Goal: Task Accomplishment & Management: Complete application form

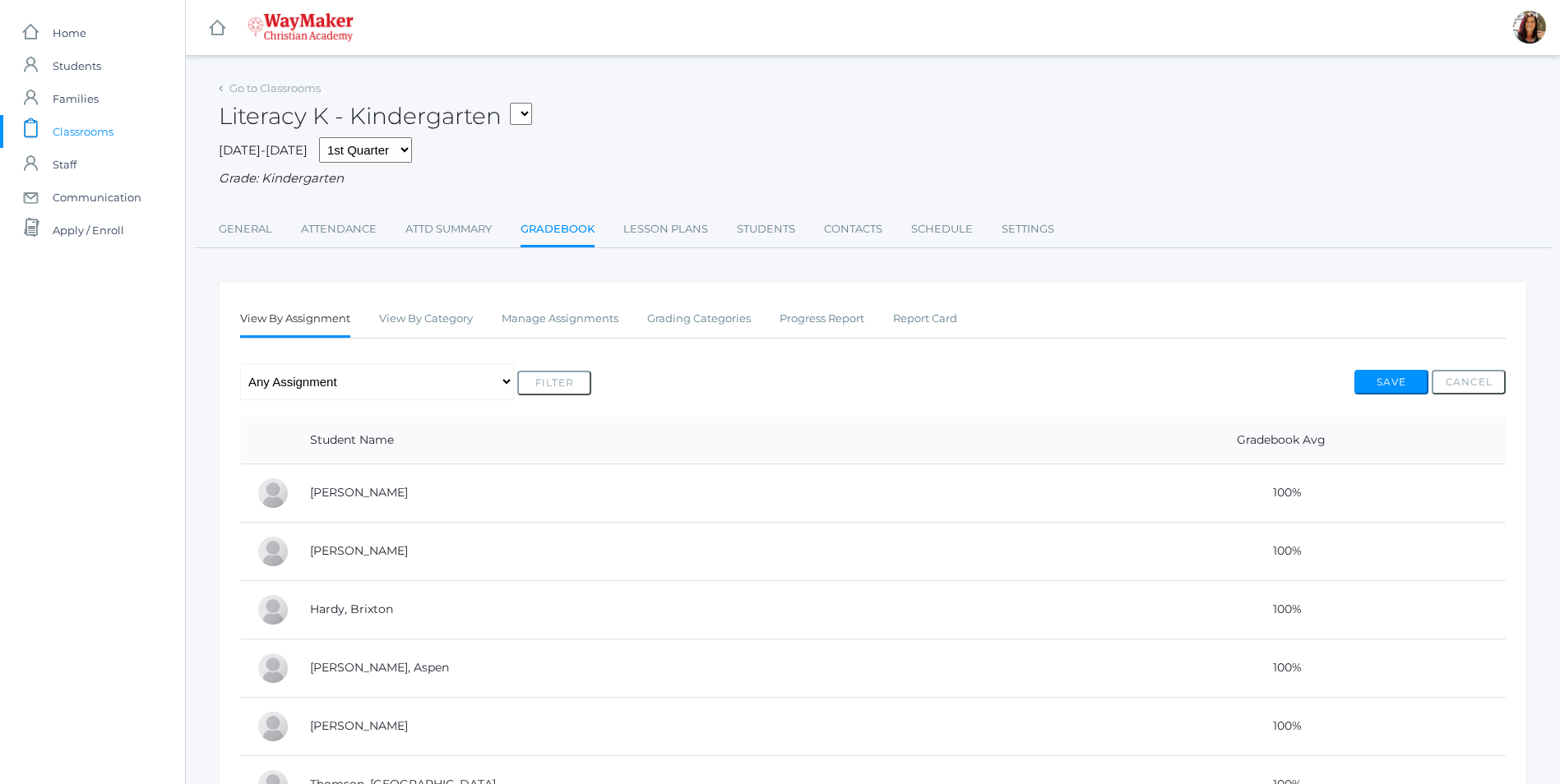
click at [539, 233] on link "Gradebook" at bounding box center [557, 230] width 74 height 35
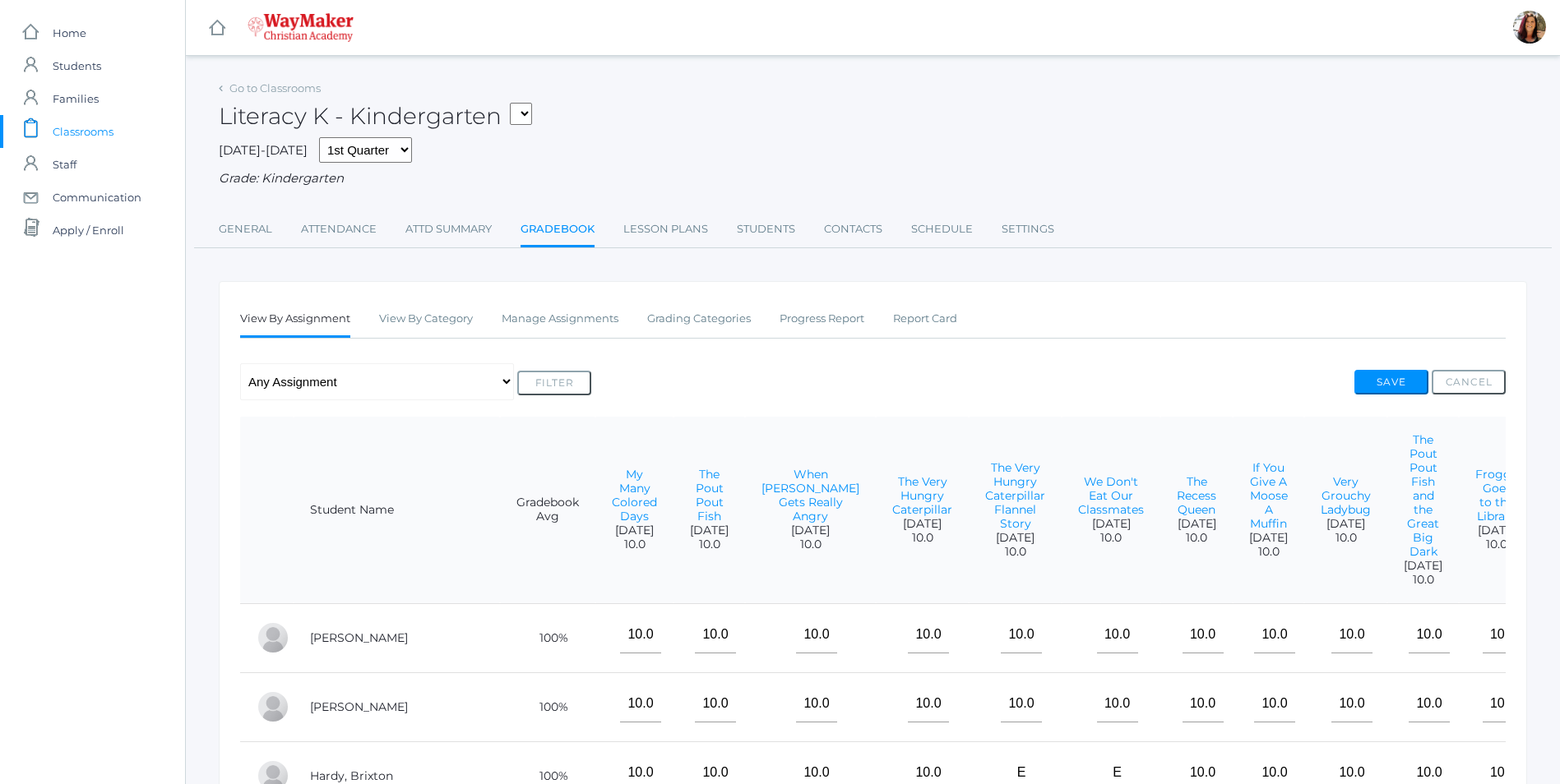
scroll to position [82, 0]
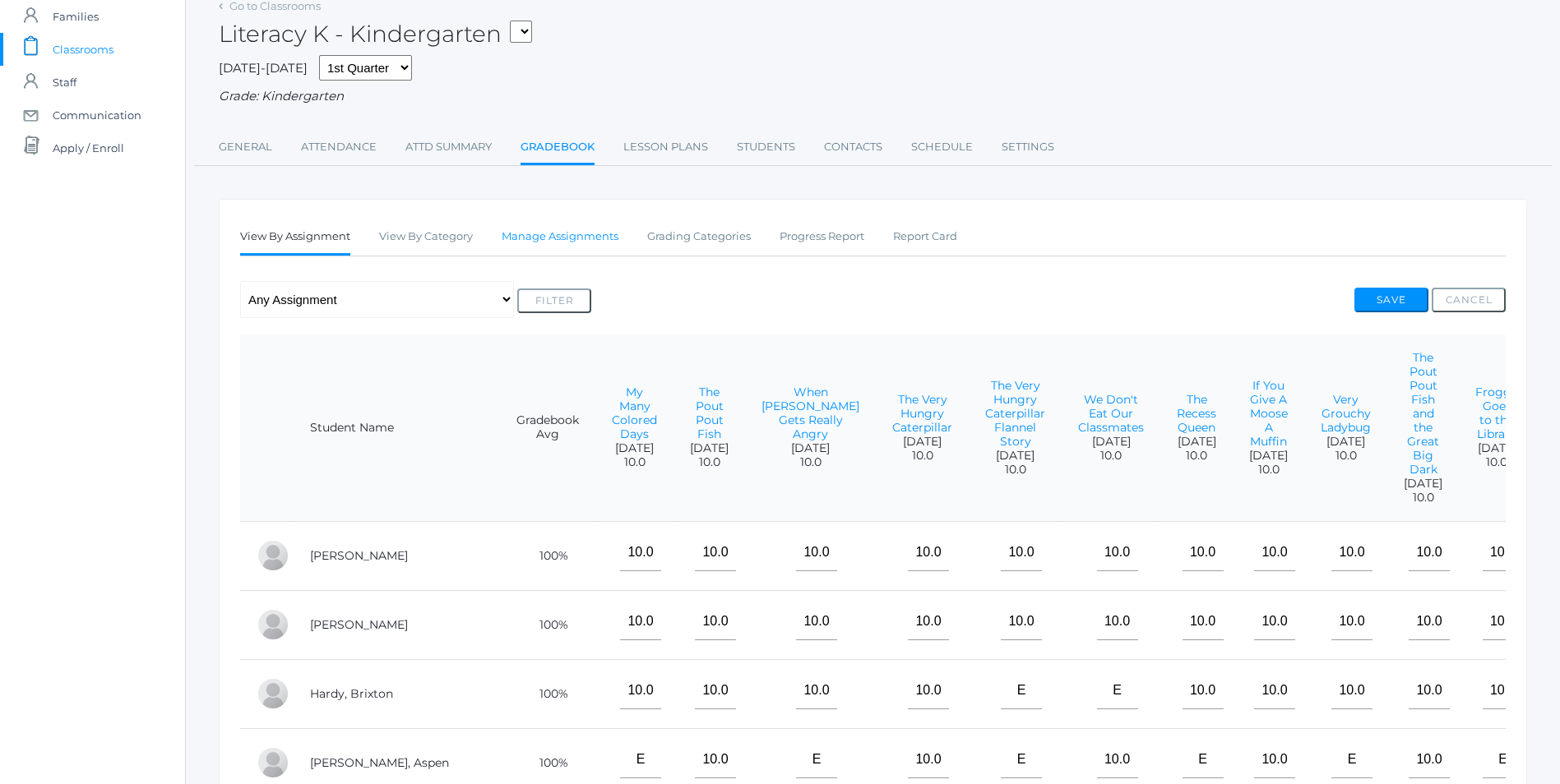
click at [579, 243] on link "Manage Assignments" at bounding box center [560, 236] width 117 height 33
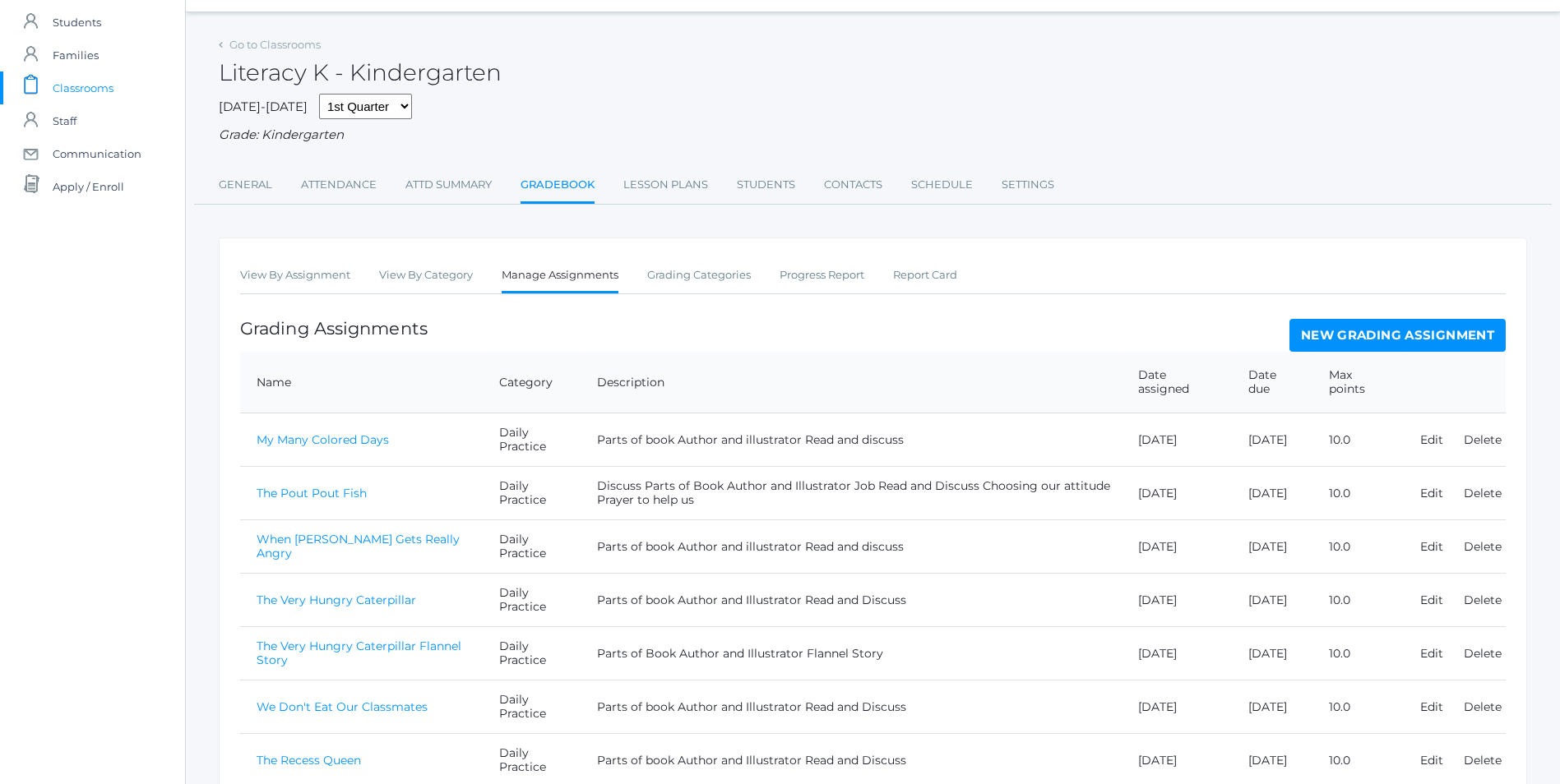
scroll to position [40, 0]
click at [1408, 343] on link "New Grading Assignment" at bounding box center [1397, 339] width 216 height 33
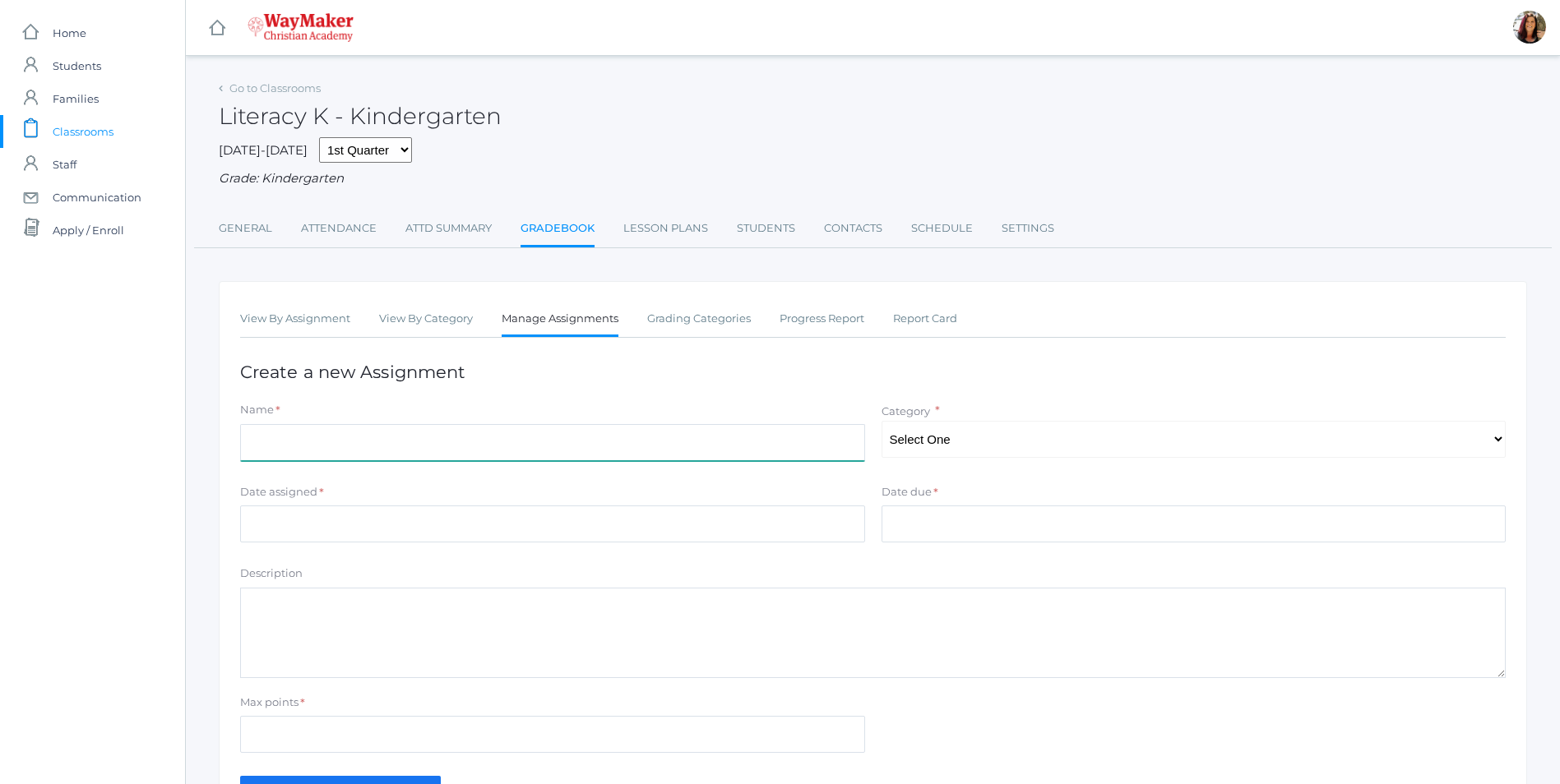
click at [286, 445] on input "Name" at bounding box center [552, 442] width 625 height 37
type input "The Fox and the Falling Leaves"
drag, startPoint x: 1512, startPoint y: 434, endPoint x: 1504, endPoint y: 438, distance: 8.9
click at [1504, 438] on div "Category * Select One Daily Practice Summative Assessment" at bounding box center [1194, 430] width 642 height 56
click at [1496, 440] on select "Select One Daily Practice Summative Assessment" at bounding box center [1194, 438] width 625 height 37
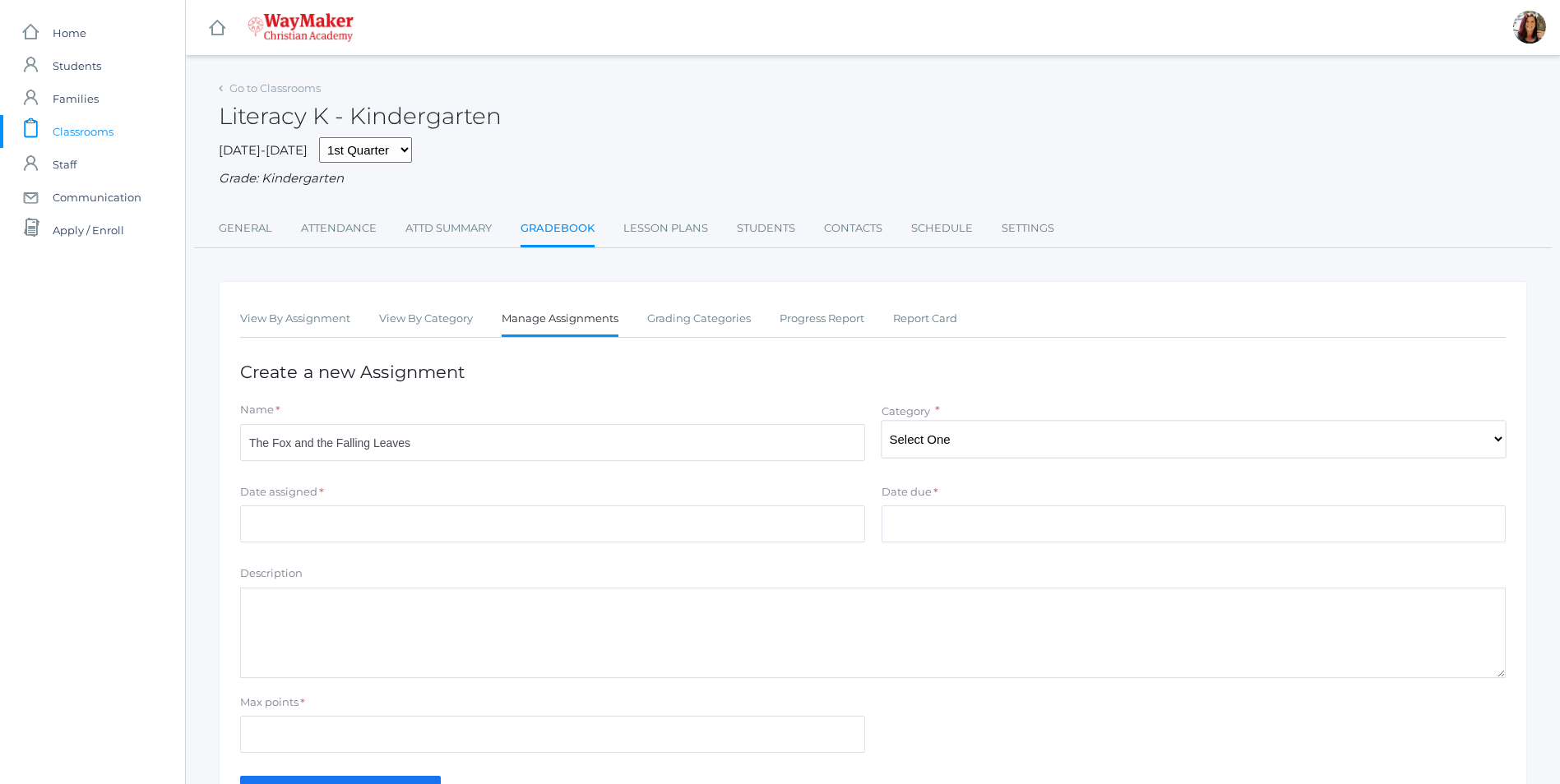
select select "1102"
click at [882, 422] on select "Select One Daily Practice Summative Assessment" at bounding box center [1194, 438] width 625 height 37
click at [296, 532] on input "Date assigned" at bounding box center [552, 524] width 625 height 37
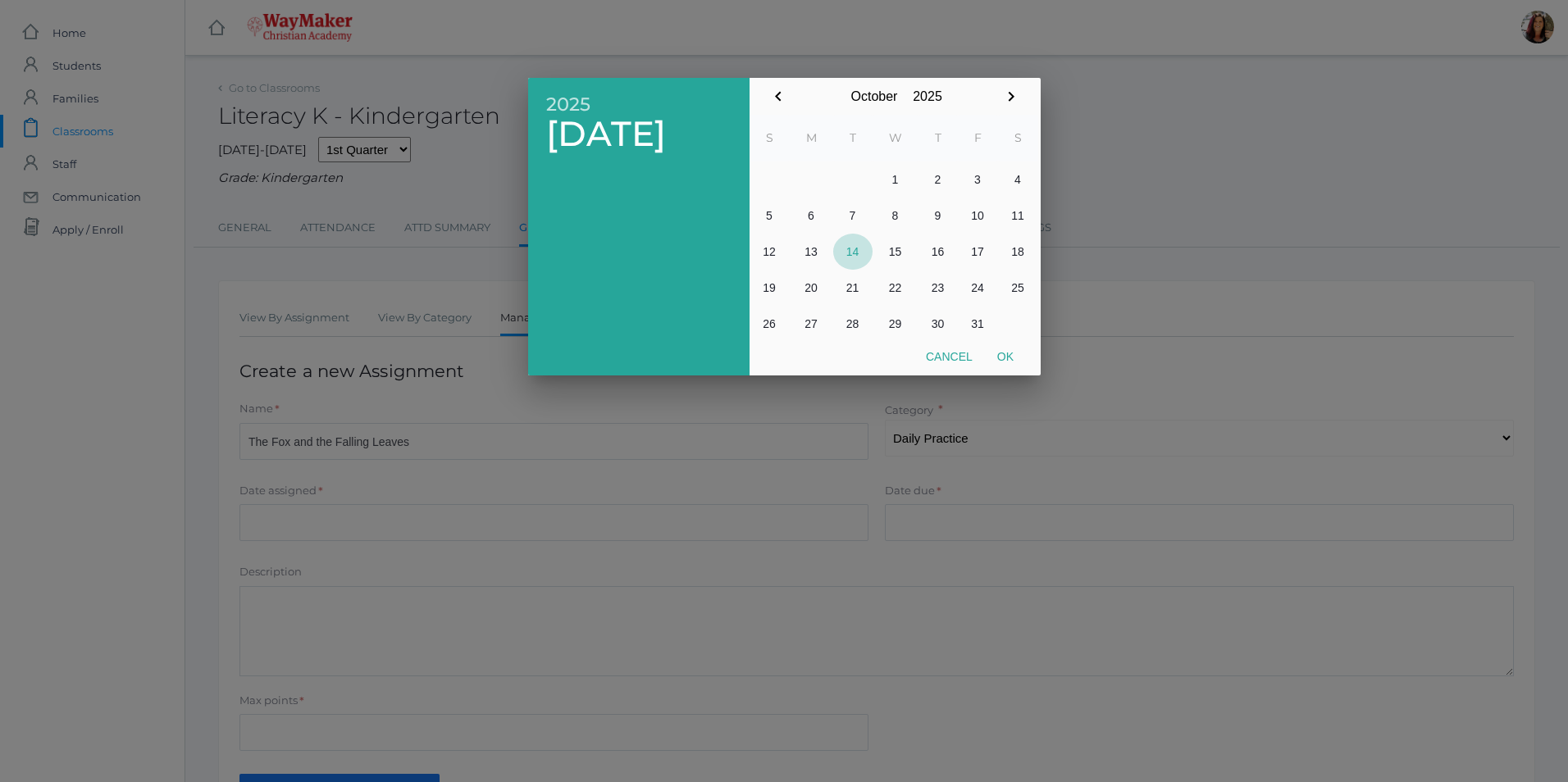
click at [851, 250] on button "14" at bounding box center [852, 252] width 39 height 36
click at [1021, 353] on button "Ok" at bounding box center [1005, 357] width 41 height 30
type input "[DATE]"
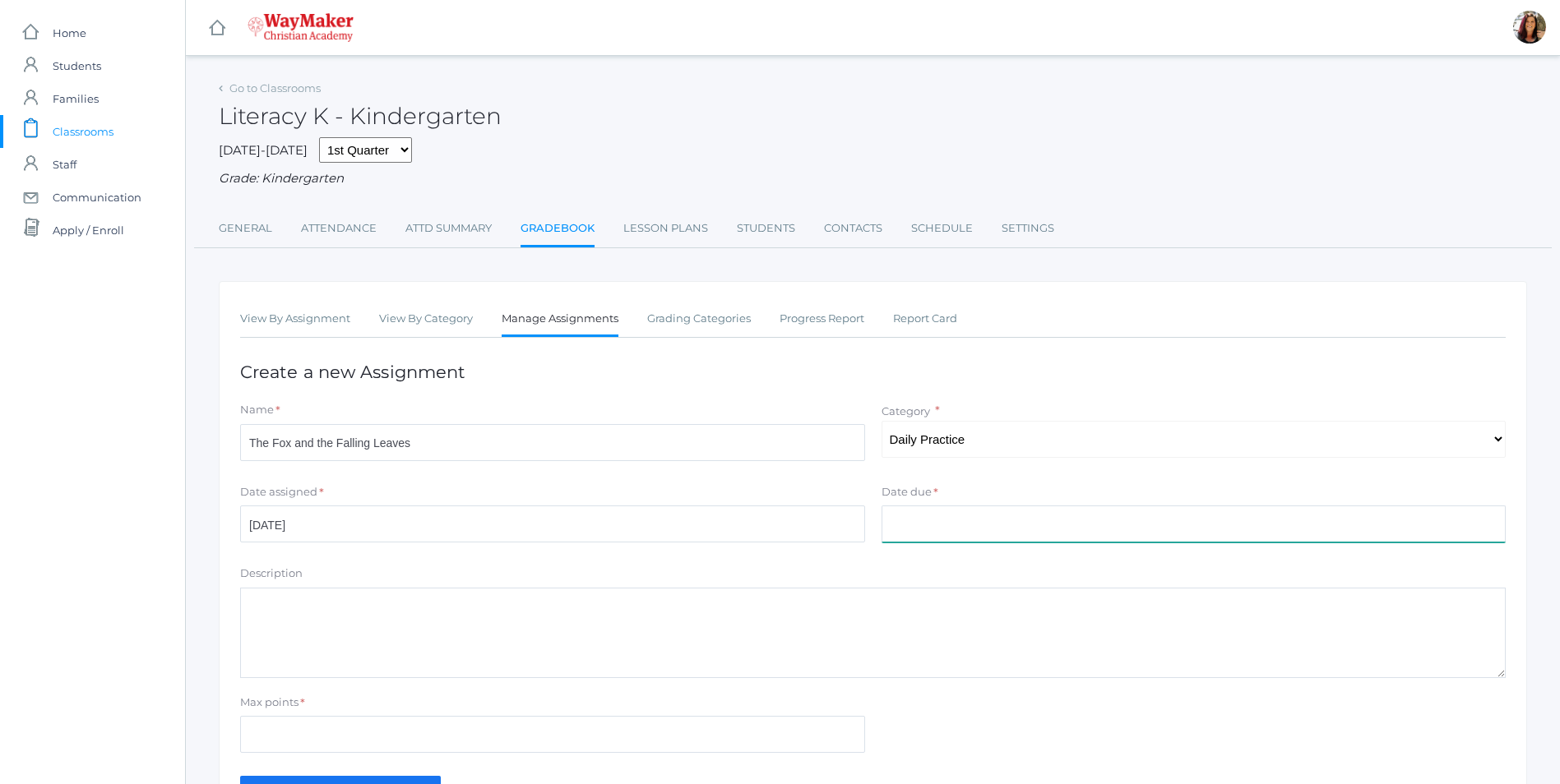
click at [914, 537] on input "Date due" at bounding box center [1194, 524] width 625 height 37
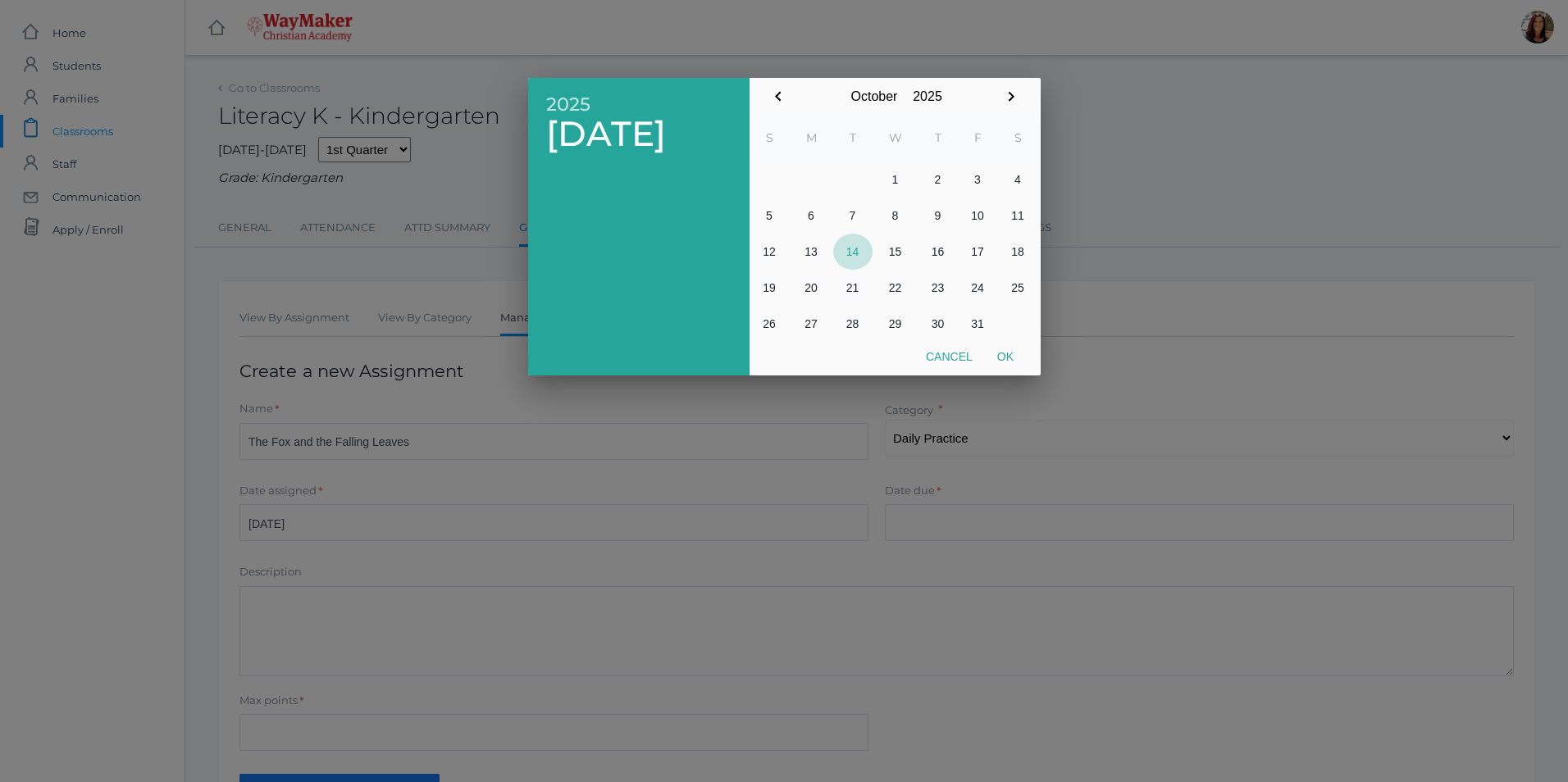
click at [858, 260] on button "14" at bounding box center [852, 252] width 39 height 36
click at [1011, 362] on button "Ok" at bounding box center [1005, 357] width 41 height 30
type input "[DATE]"
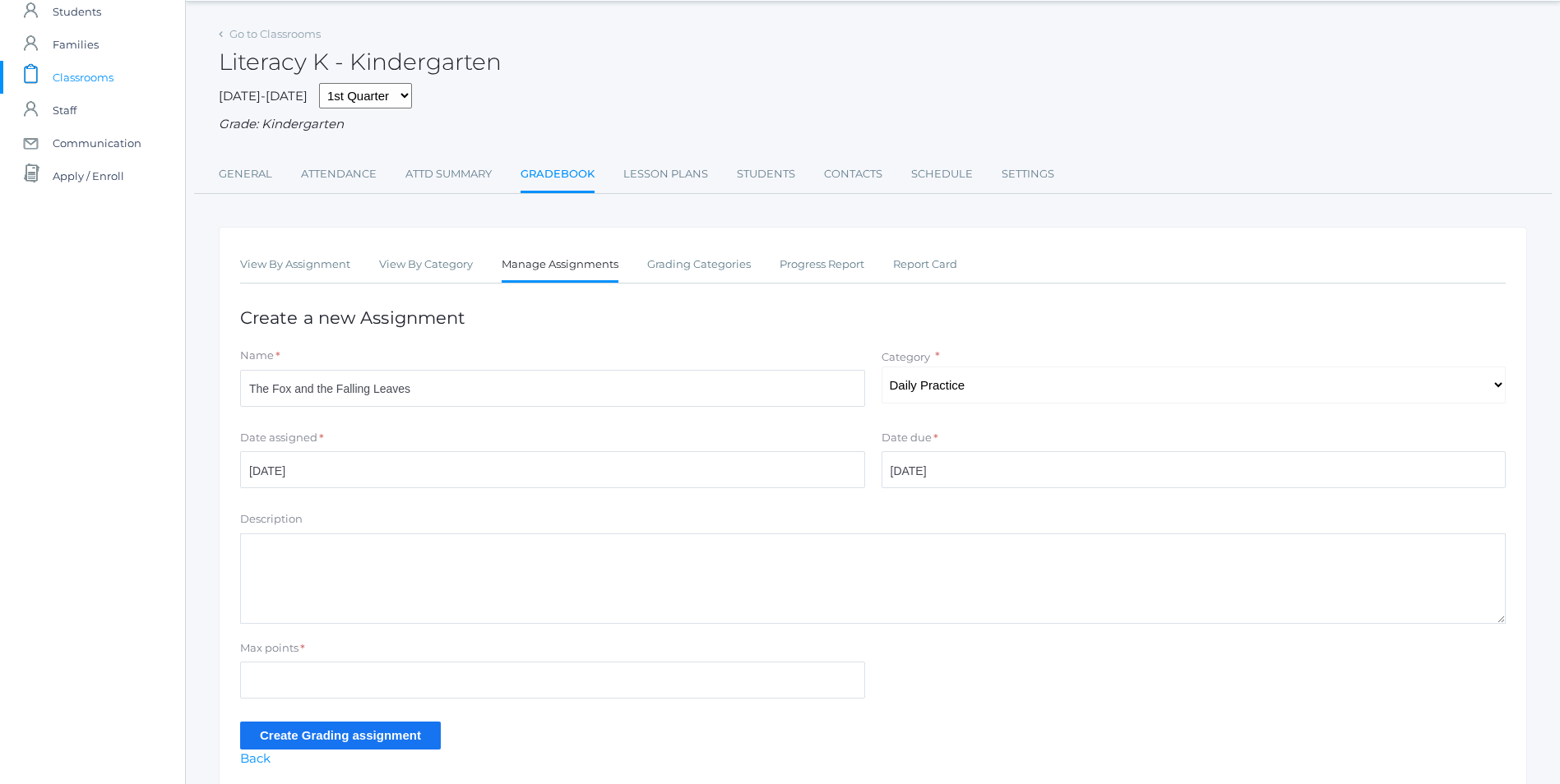
scroll to position [121, 0]
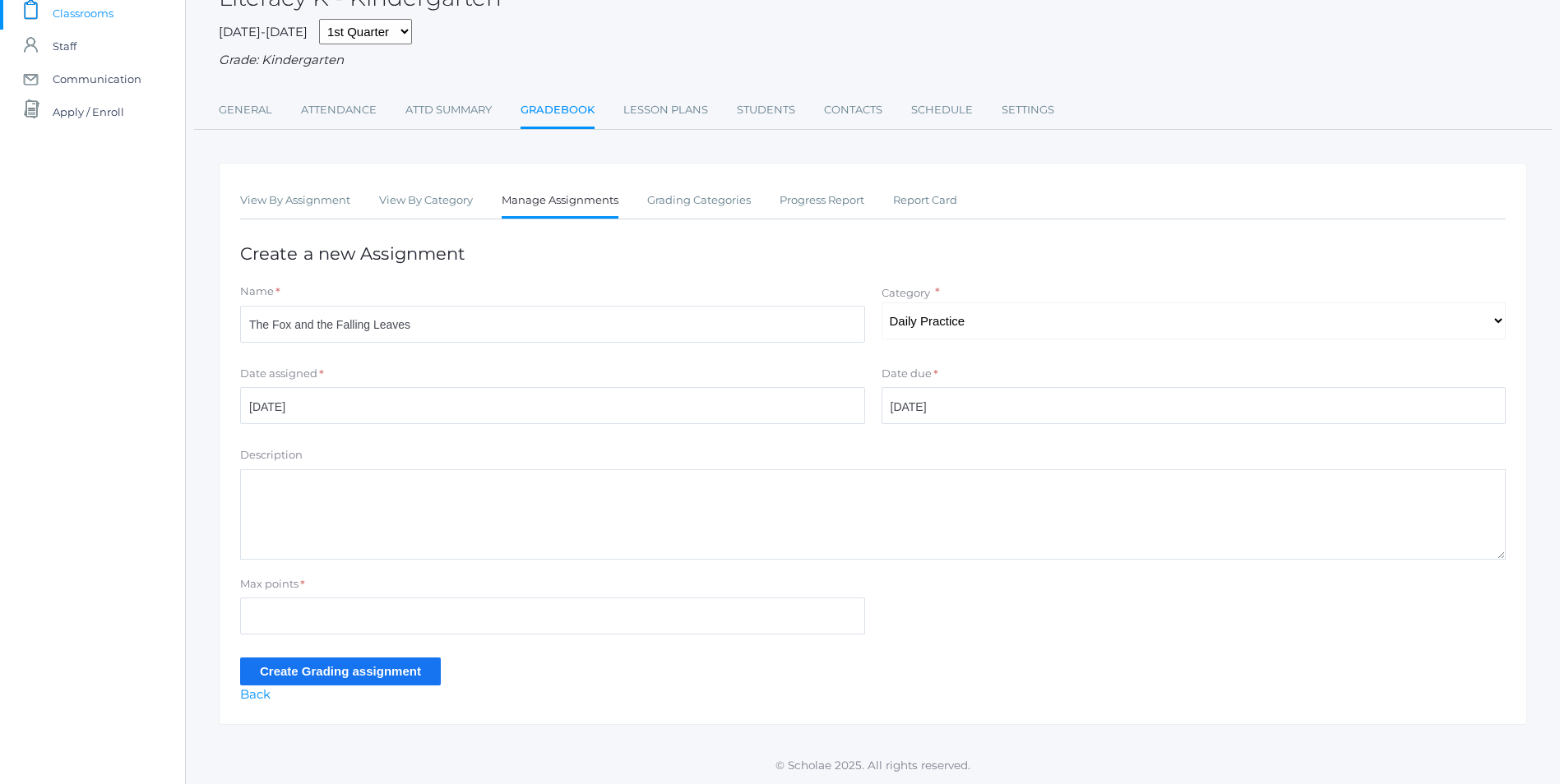
click at [295, 504] on textarea "Description" at bounding box center [872, 514] width 1266 height 90
type textarea "Parts of book Author and Illustrator Read and discuss"
click at [283, 610] on input "Max points" at bounding box center [552, 616] width 625 height 37
drag, startPoint x: 303, startPoint y: 618, endPoint x: 296, endPoint y: 606, distance: 13.9
click at [296, 606] on input "Max points" at bounding box center [552, 616] width 625 height 37
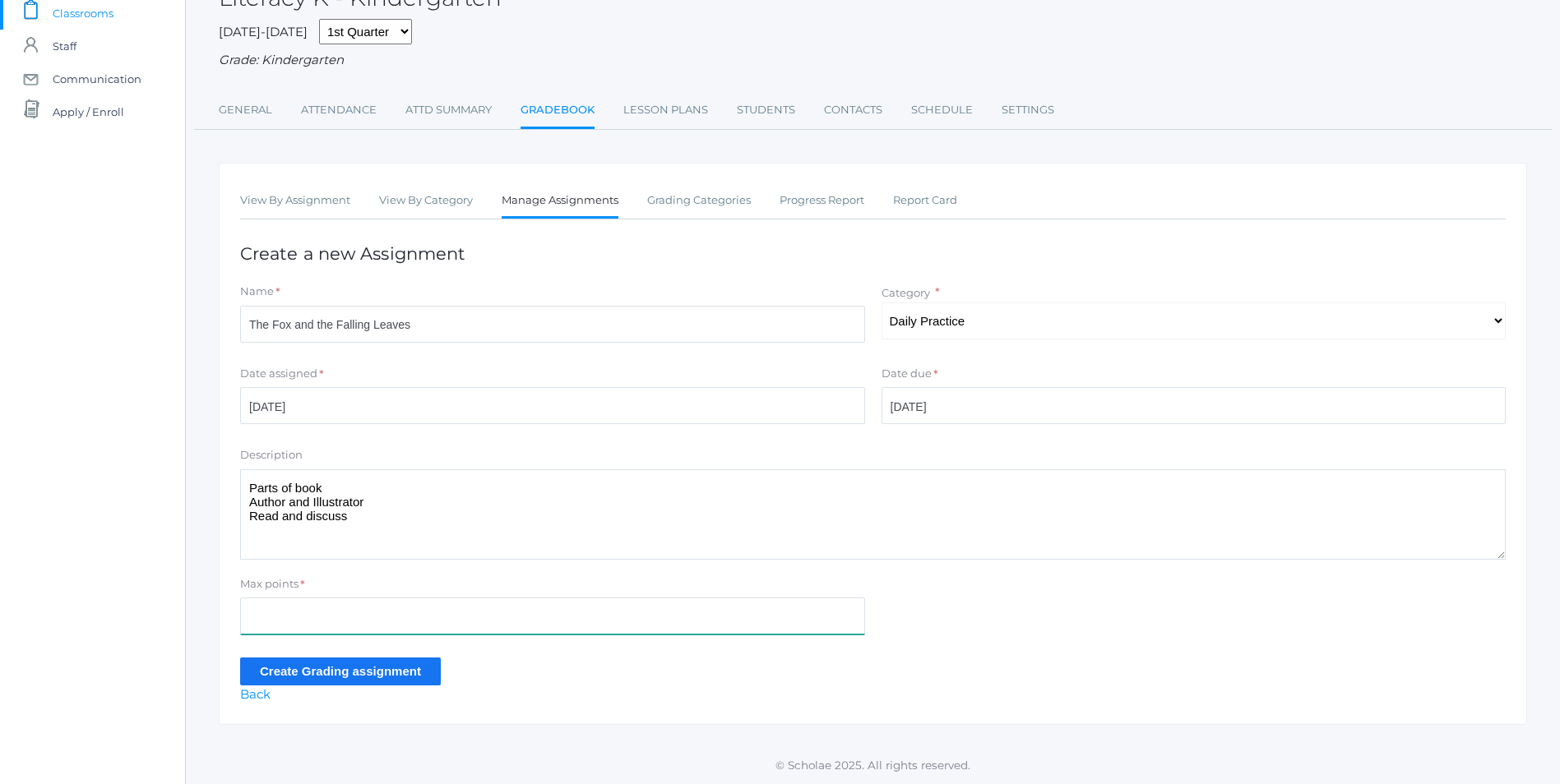
click at [293, 613] on input "Max points" at bounding box center [552, 616] width 625 height 37
type input "10"
click at [356, 673] on input "Create Grading assignment" at bounding box center [340, 671] width 201 height 27
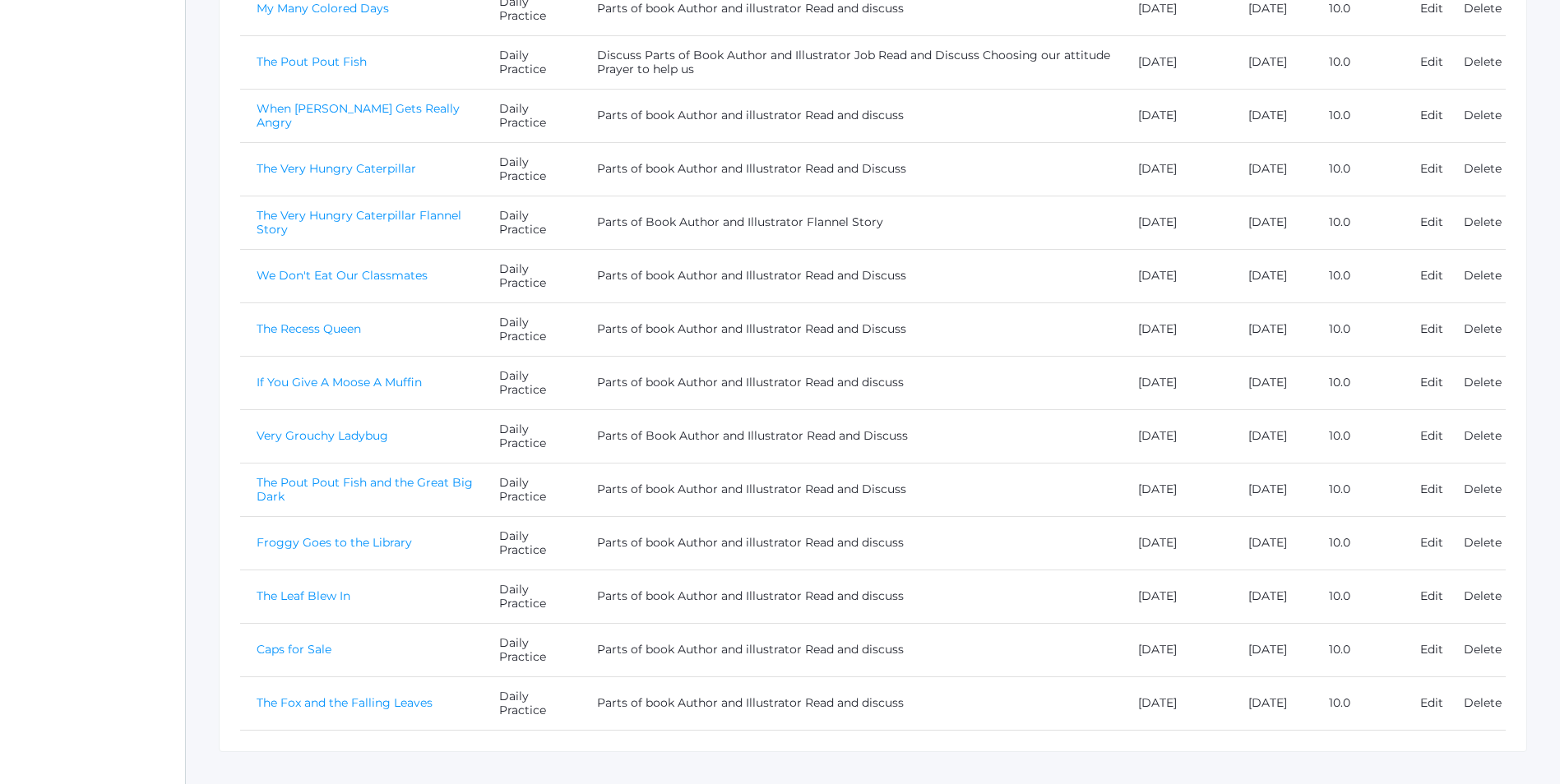
scroll to position [543, 0]
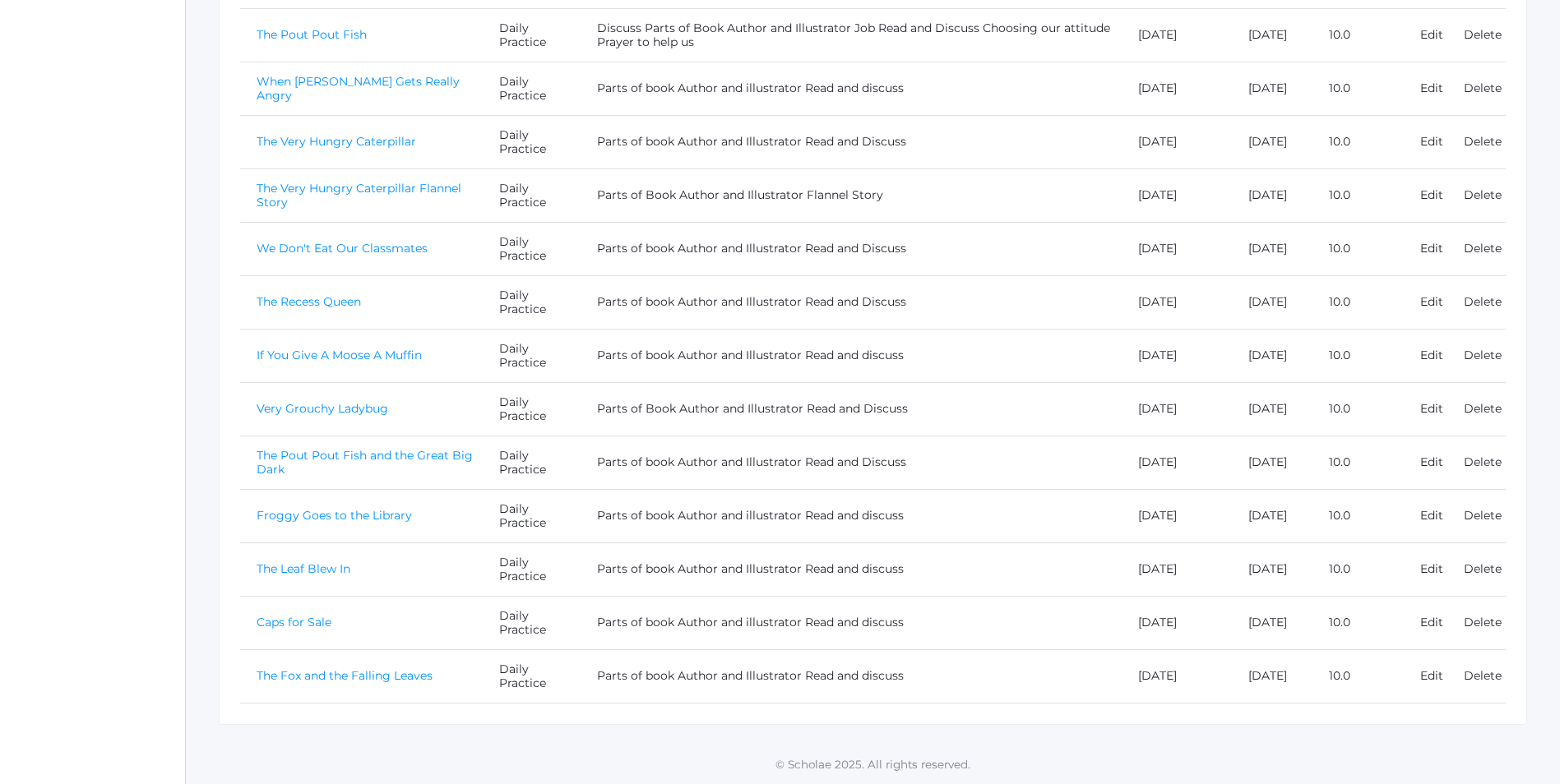
click at [351, 679] on link "The Fox and the Falling Leaves" at bounding box center [345, 675] width 176 height 15
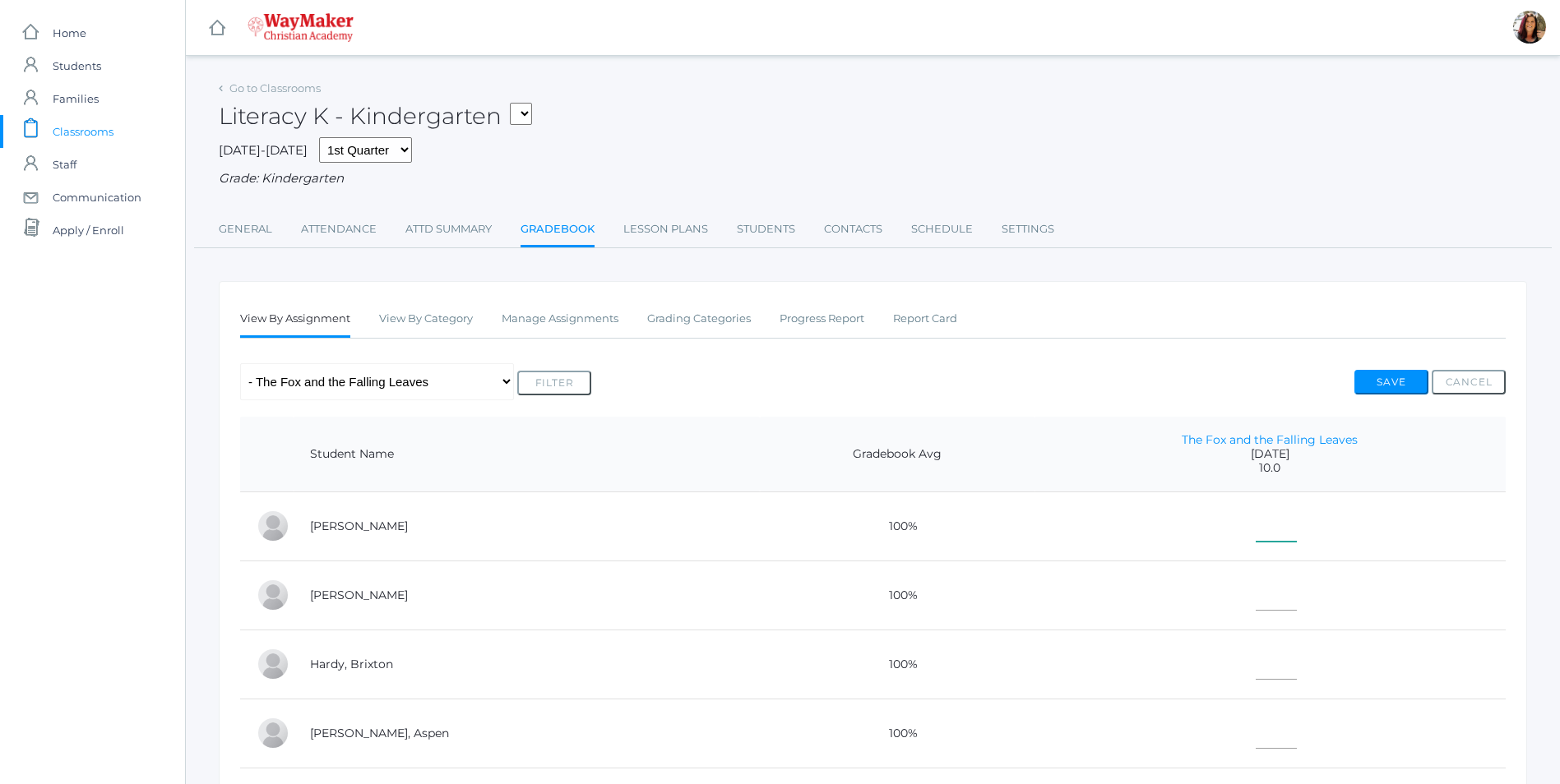
click at [1256, 515] on input"] "text" at bounding box center [1277, 523] width 41 height 37
type input"] "10"
click at [1256, 592] on input"] "text" at bounding box center [1277, 592] width 41 height 37
type input"] "10"
click at [1256, 670] on input"] "text" at bounding box center [1277, 661] width 41 height 37
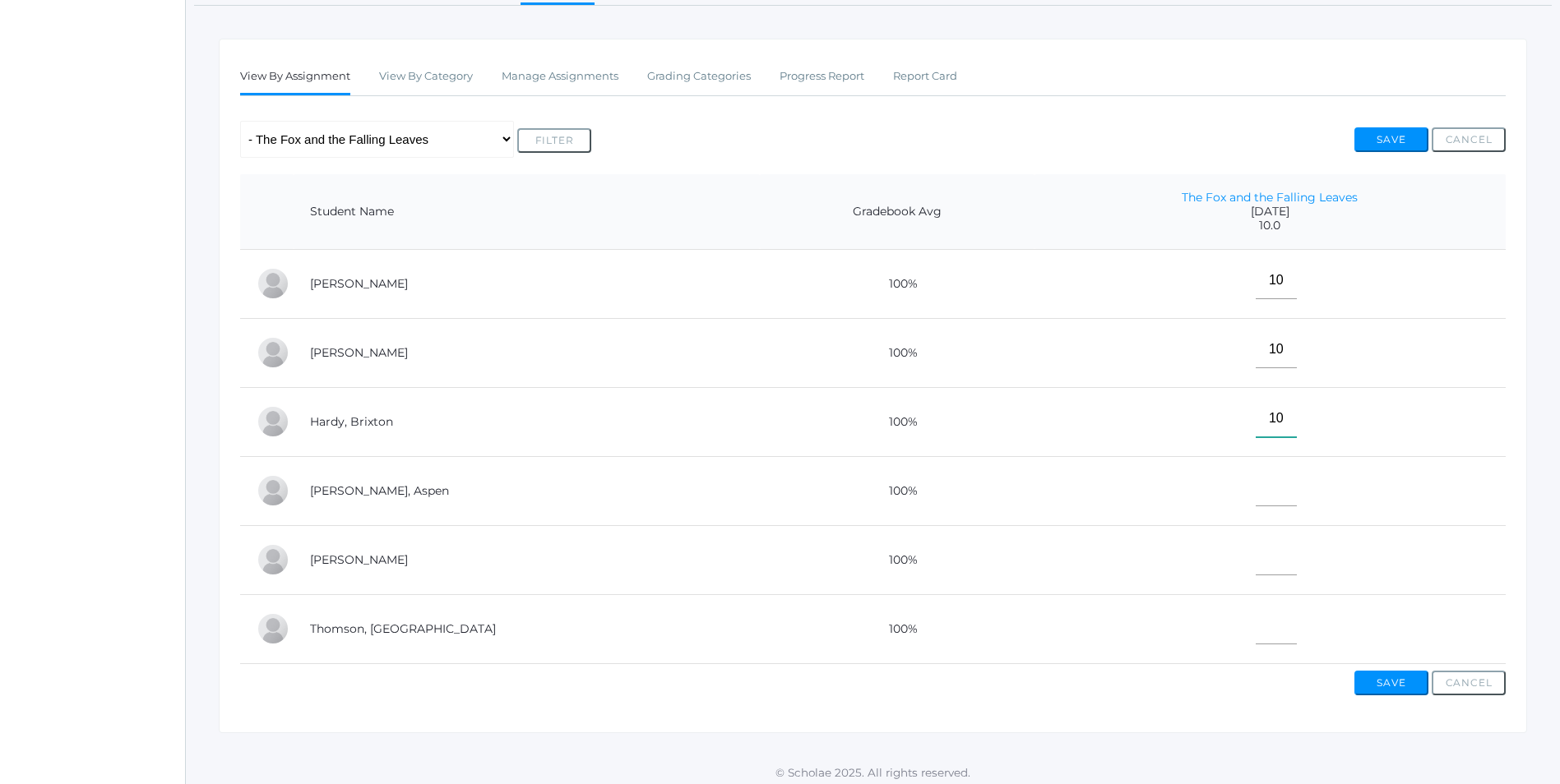
scroll to position [247, 0]
type input"] "10"
click at [1256, 495] on input"] "text" at bounding box center [1277, 483] width 41 height 37
type input"] "E"
click at [1256, 570] on input"] "text" at bounding box center [1277, 552] width 41 height 37
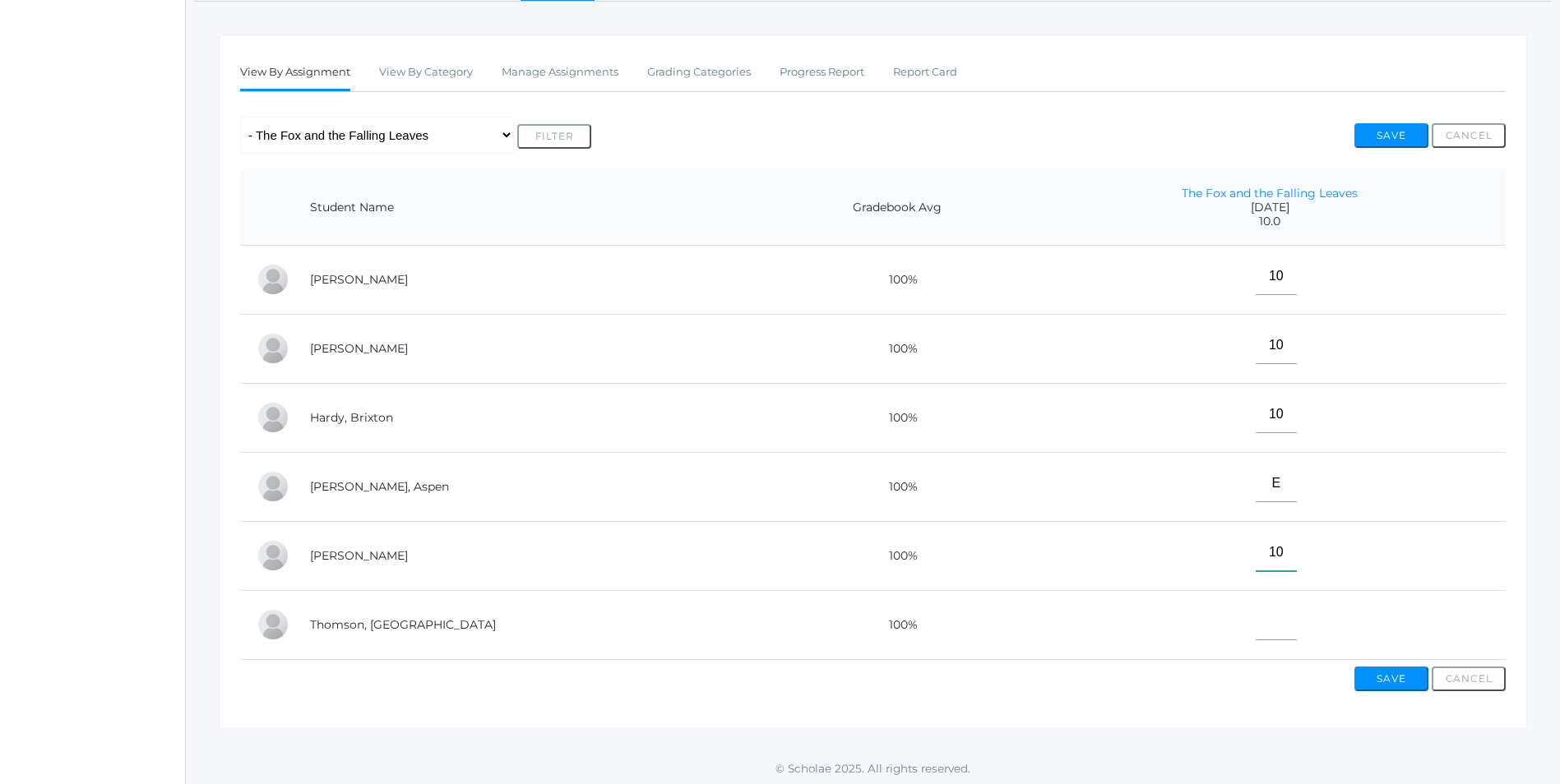
type input"] "10"
drag, startPoint x: 1195, startPoint y: 636, endPoint x: 1218, endPoint y: 643, distance: 24.0
click at [1193, 636] on td at bounding box center [1270, 624] width 471 height 69
click at [1256, 640] on input"] "text" at bounding box center [1277, 621] width 41 height 37
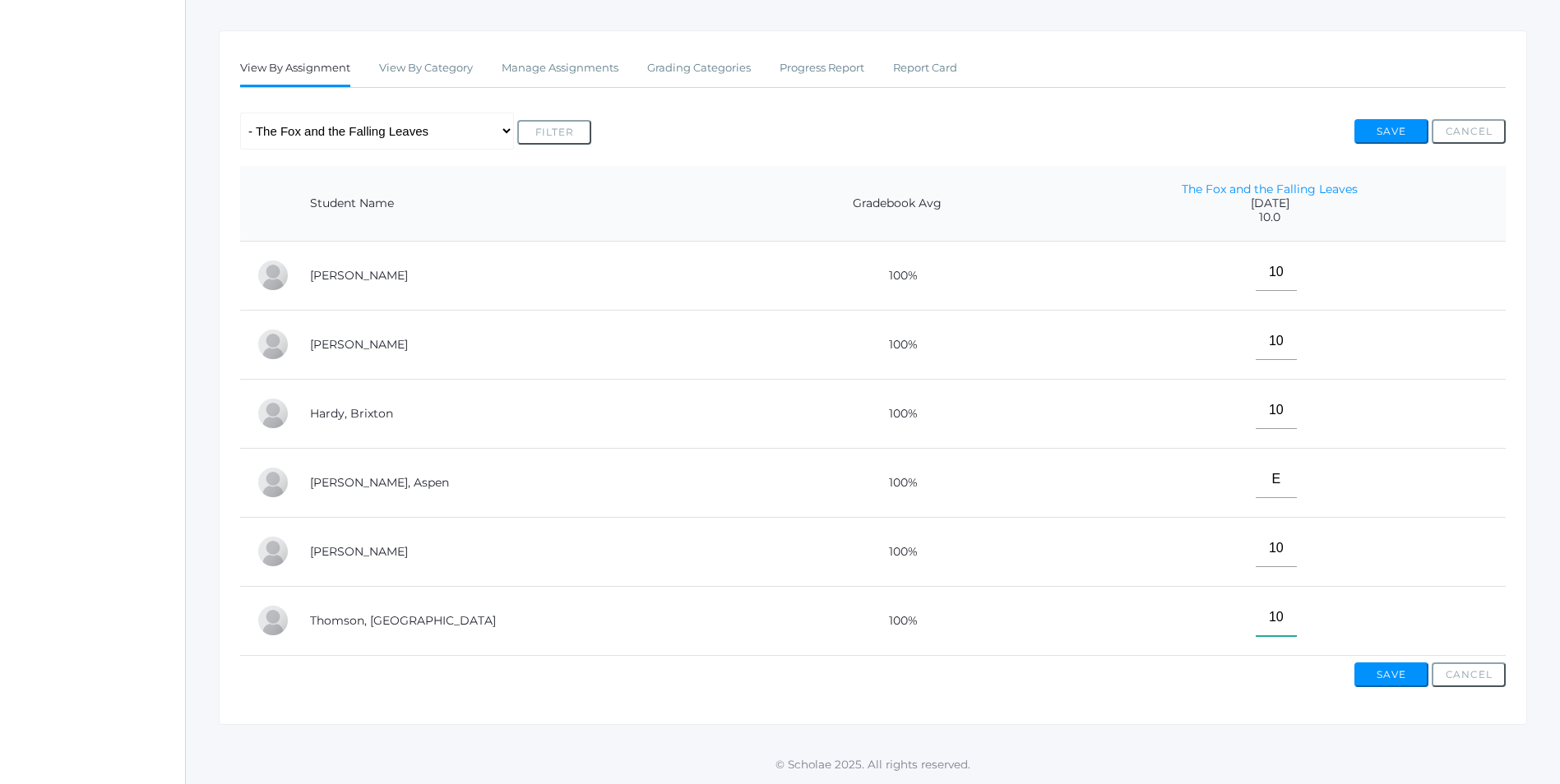
scroll to position [265, 0]
type input"] "10"
click at [1398, 673] on button "Save" at bounding box center [1391, 675] width 74 height 25
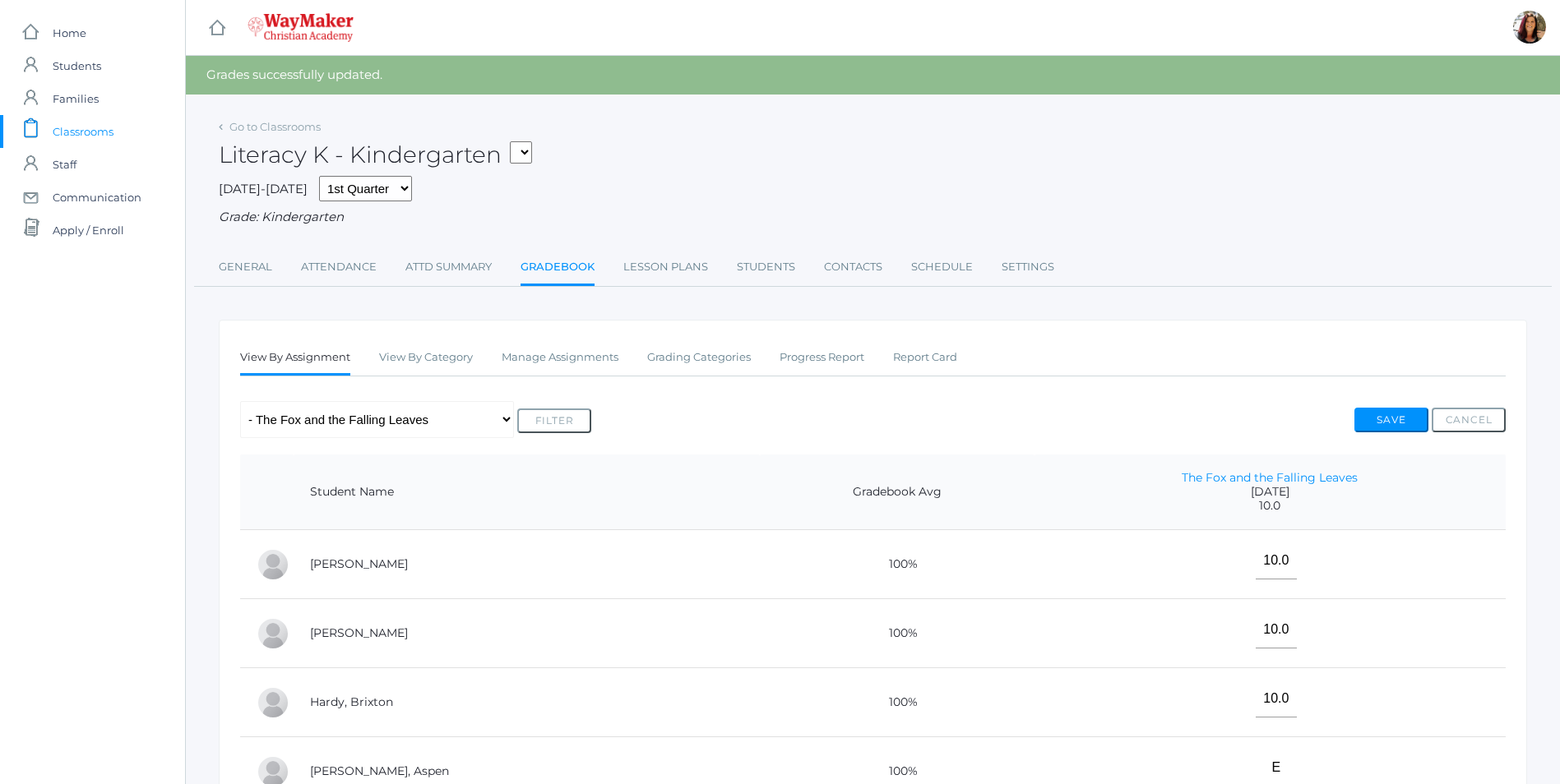
click at [533, 151] on select "KINDER - Phonics K Kindergarten KINDER - Literacy K Kindergarten KINDER - Bible…" at bounding box center [521, 153] width 22 height 22
select select "2556"
click at [515, 142] on select "KINDER - Phonics K Kindergarten KINDER - Literacy K Kindergarten KINDER - Bible…" at bounding box center [521, 153] width 22 height 22
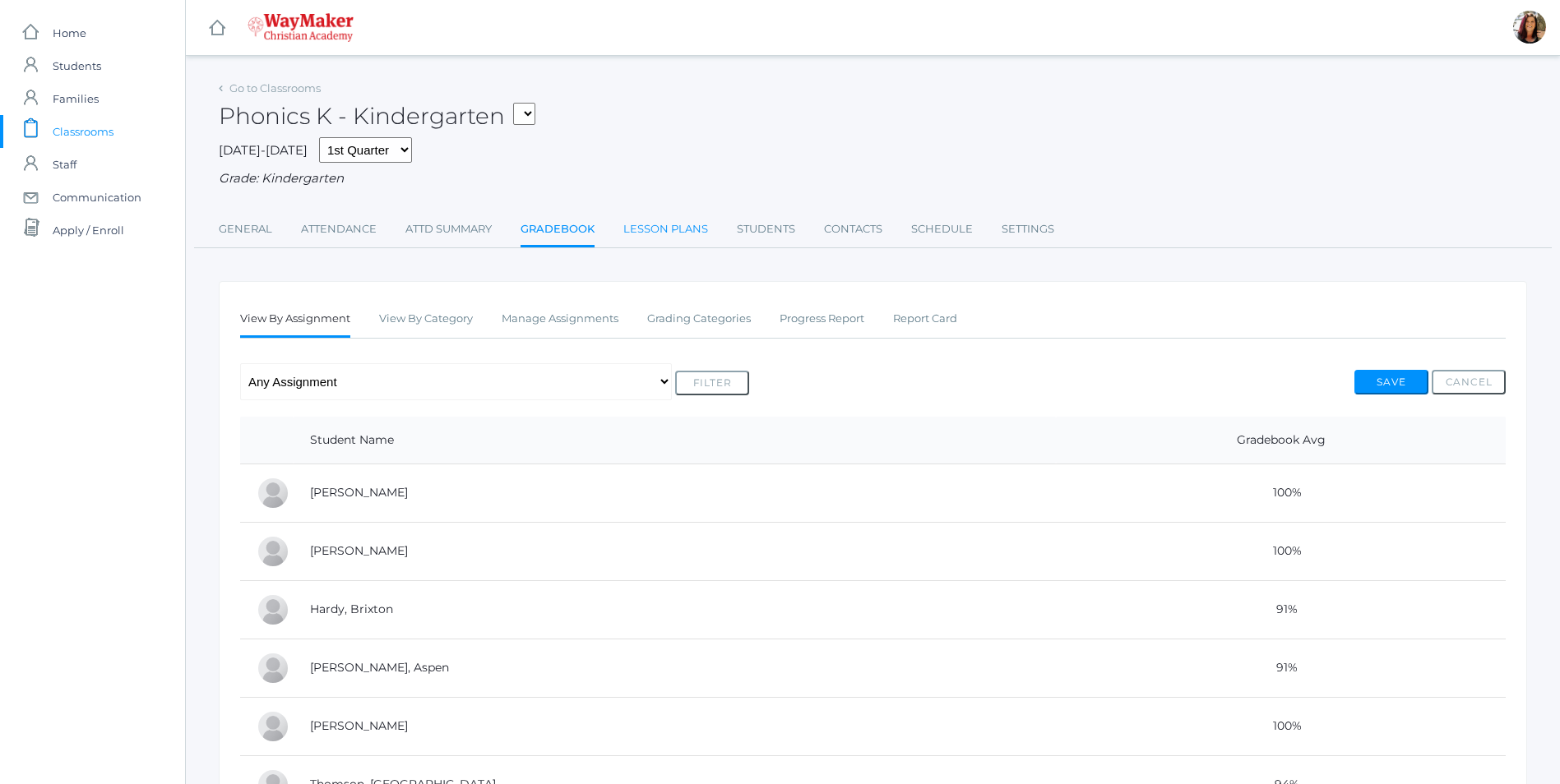
click at [671, 224] on link "Lesson Plans" at bounding box center [665, 229] width 84 height 33
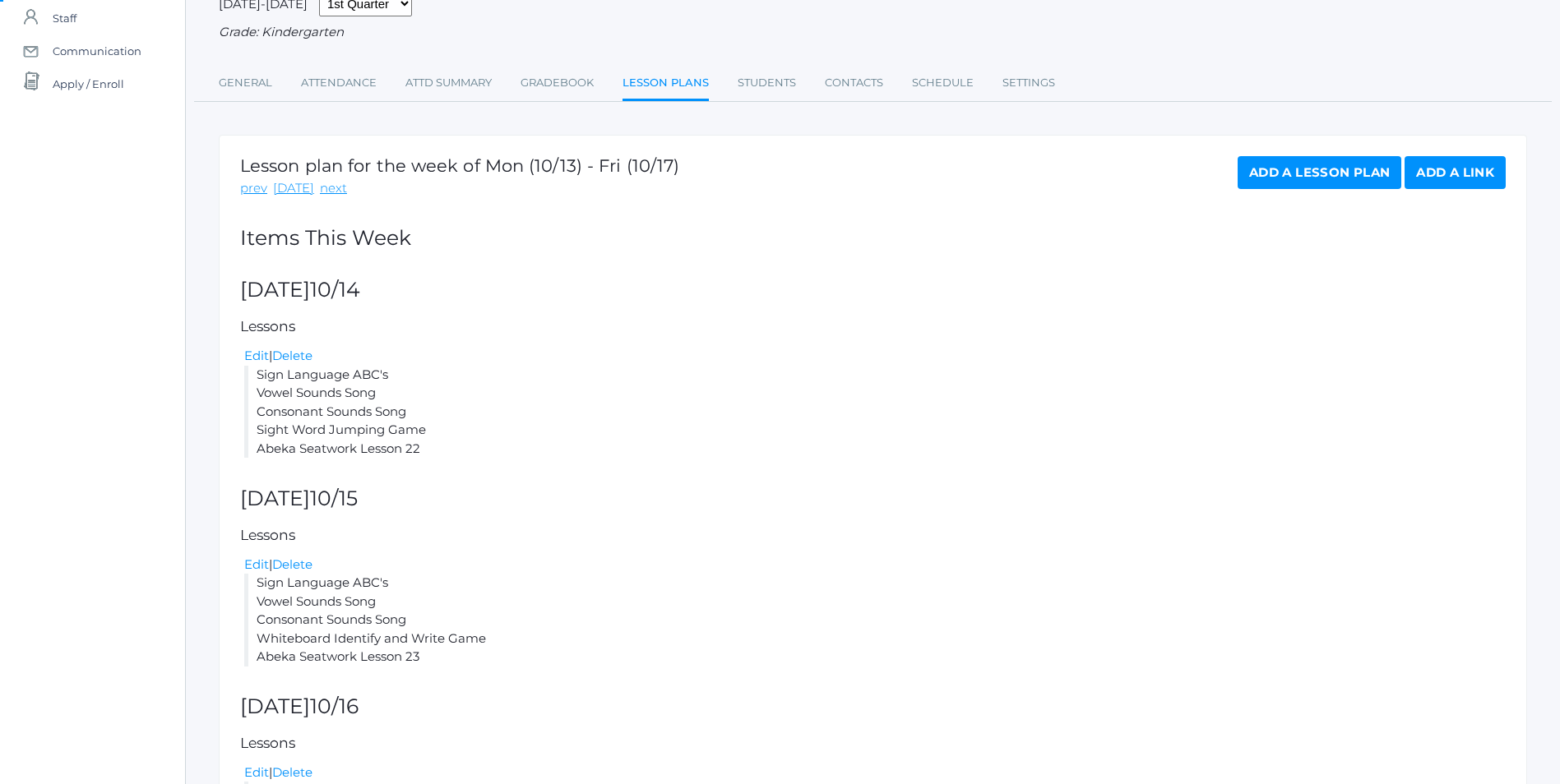
scroll to position [165, 0]
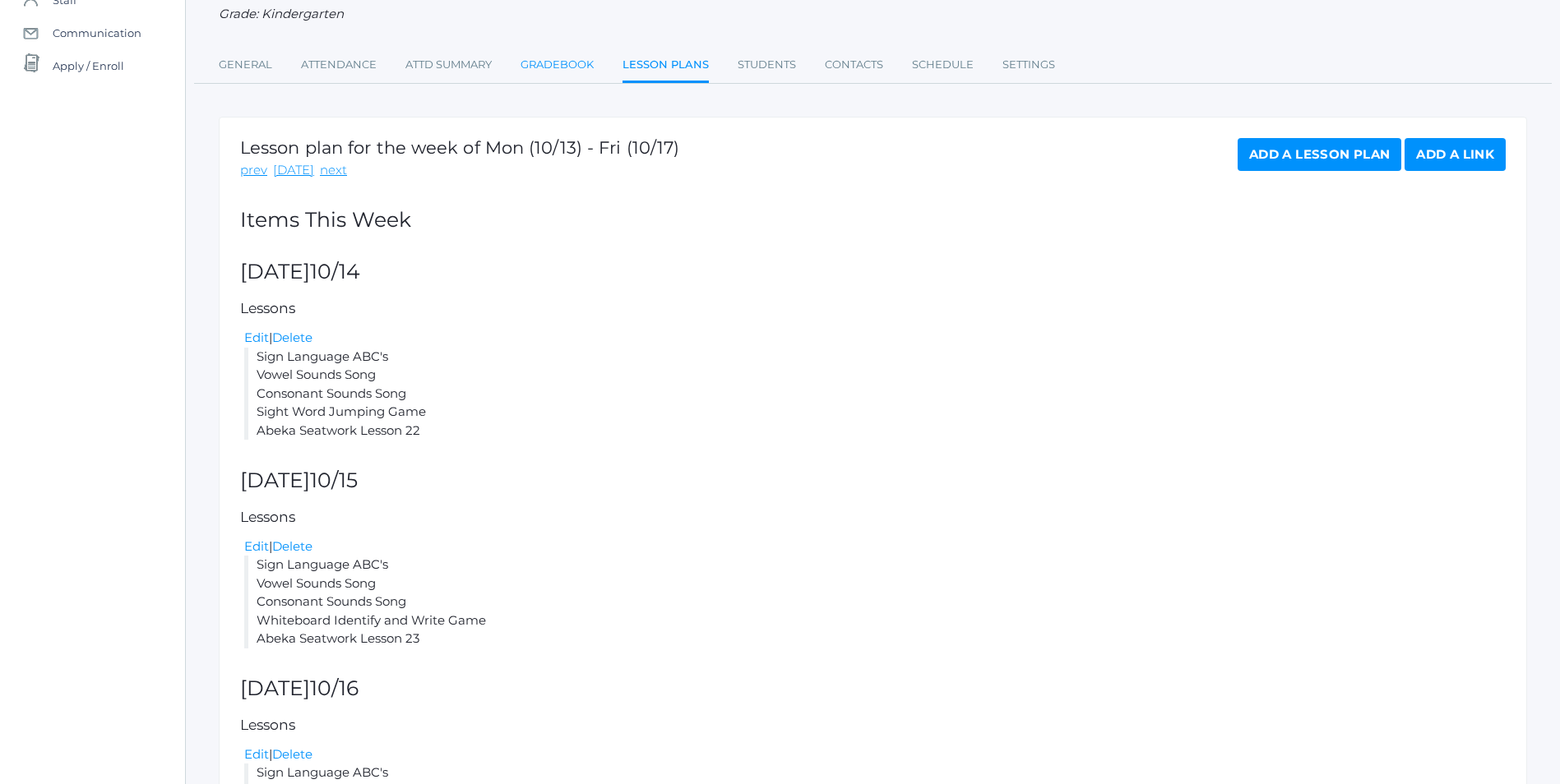
click at [579, 70] on link "Gradebook" at bounding box center [557, 65] width 73 height 33
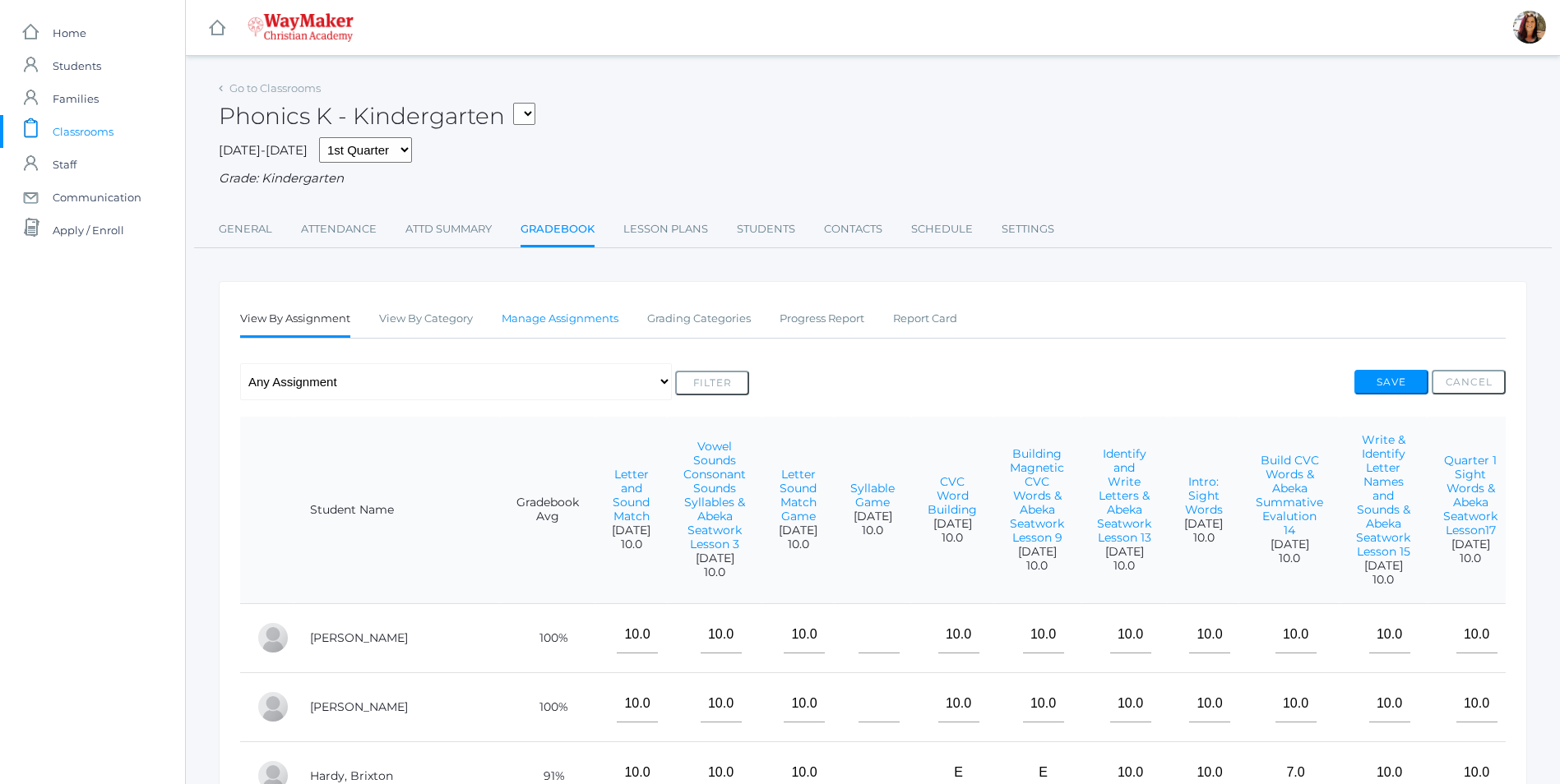
click at [556, 323] on link "Manage Assignments" at bounding box center [560, 319] width 117 height 33
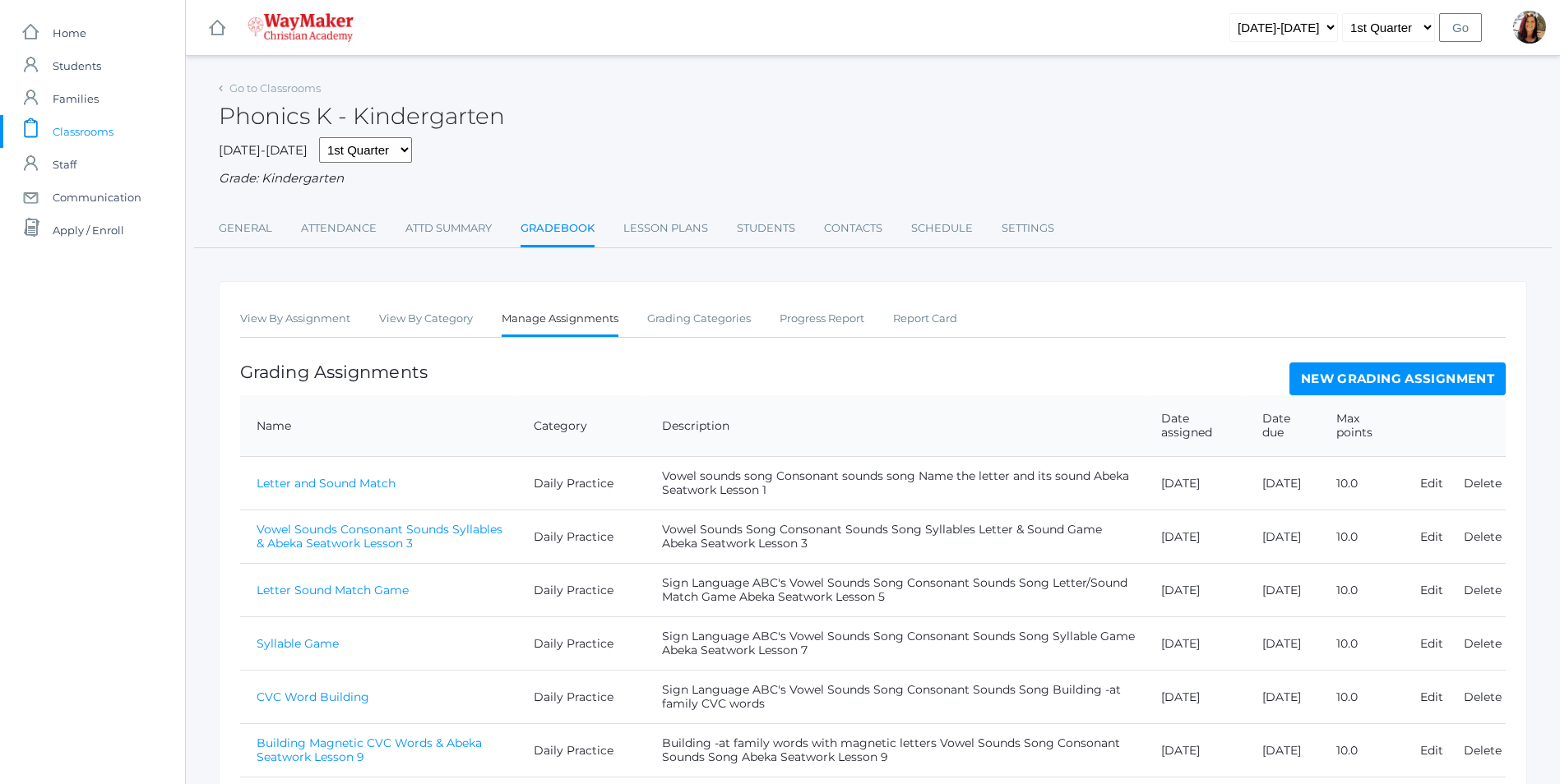
click at [1373, 381] on link "New Grading Assignment" at bounding box center [1397, 379] width 216 height 33
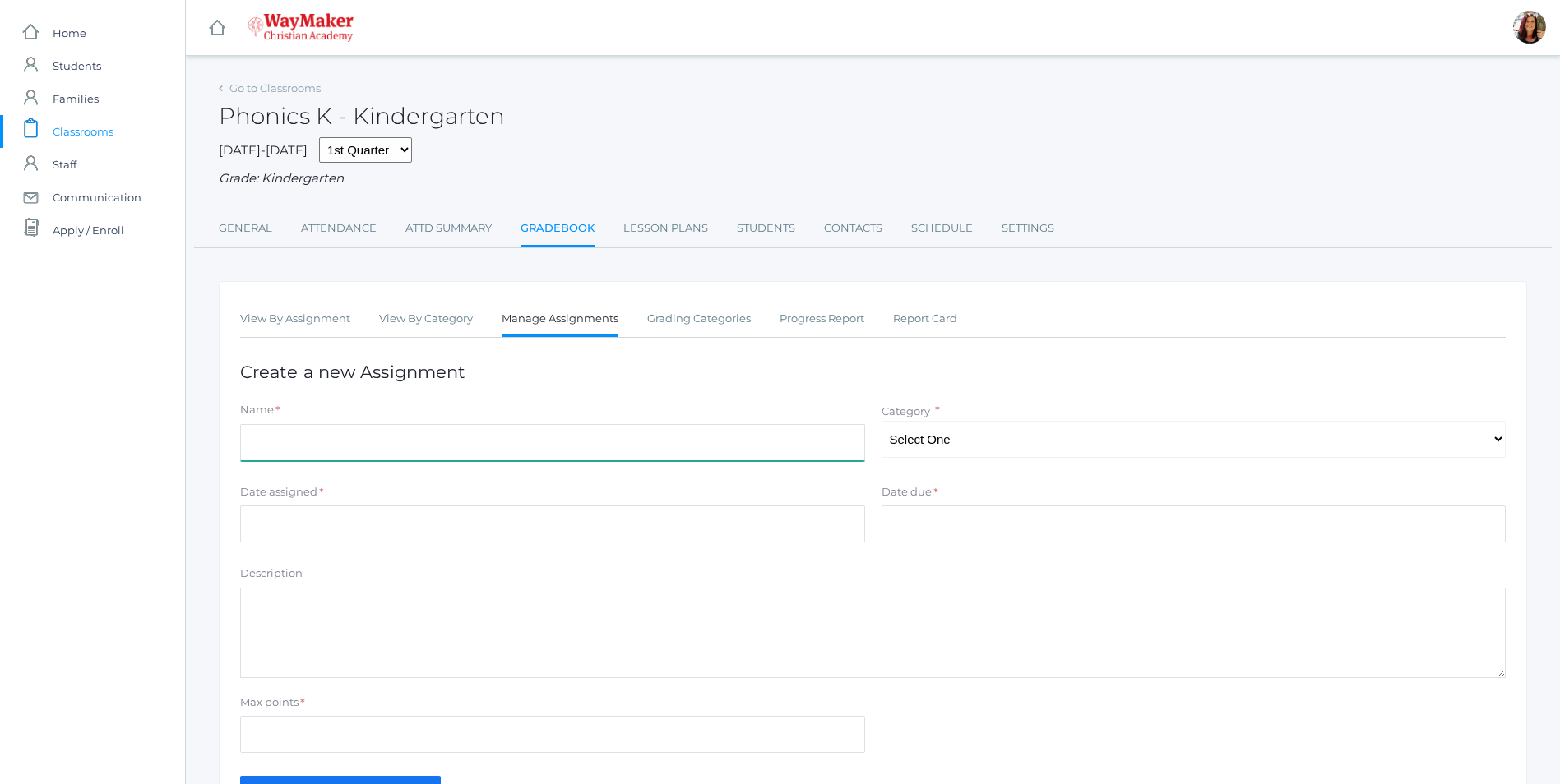
click at [381, 449] on input "Name" at bounding box center [552, 442] width 625 height 37
type input "Sight Word Jumping Game & Abeka Seatwork Lesson 22"
click at [1505, 437] on select "Select One Daily Practice Summative Assessment" at bounding box center [1194, 438] width 625 height 37
select select "1104"
click at [882, 422] on select "Select One Daily Practice Summative Assessment" at bounding box center [1194, 438] width 625 height 37
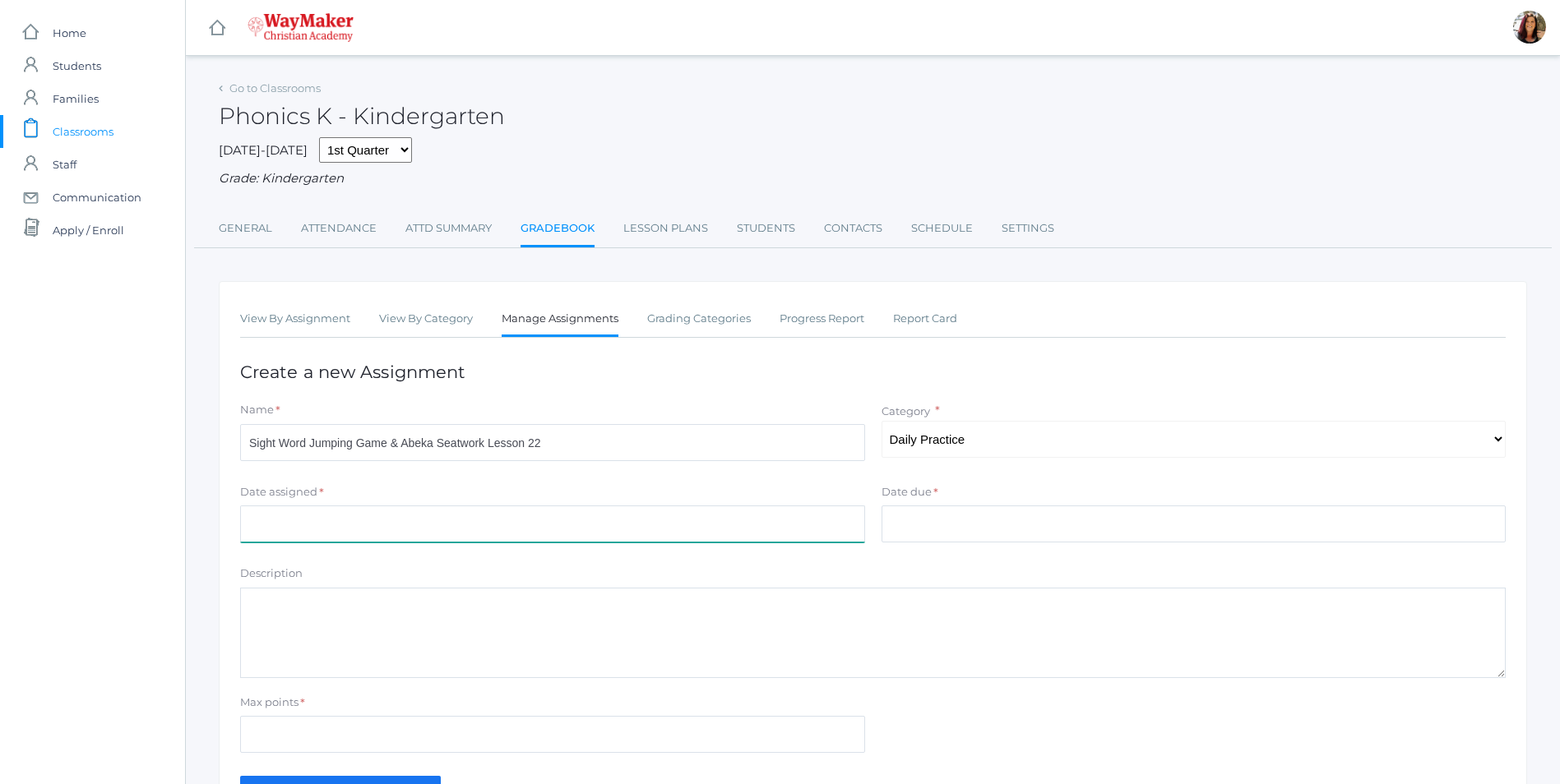
click at [325, 526] on input "Date assigned" at bounding box center [552, 524] width 625 height 37
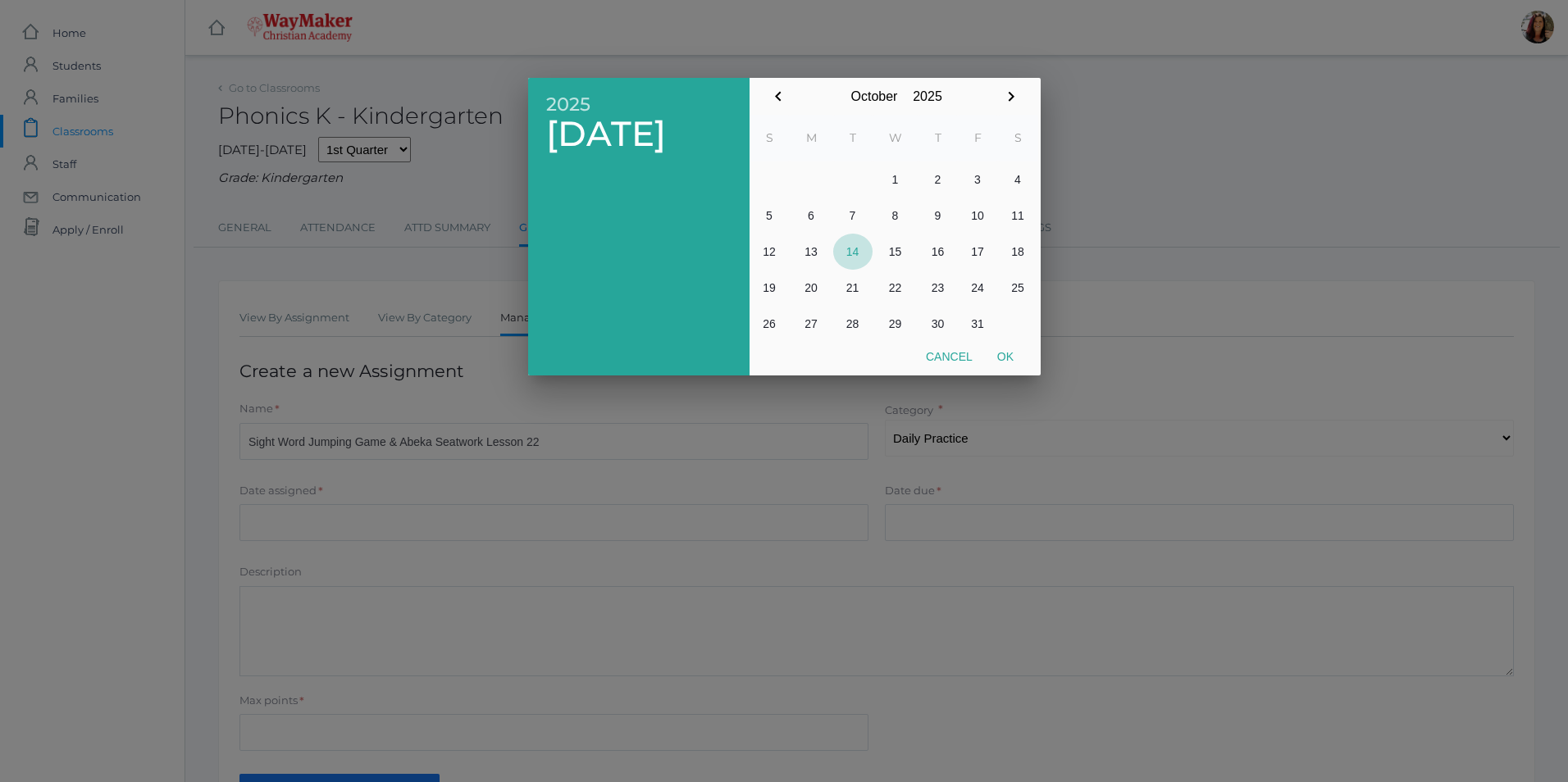
click at [851, 251] on button "14" at bounding box center [852, 252] width 39 height 36
click at [1006, 366] on button "Ok" at bounding box center [1005, 357] width 41 height 30
type input "[DATE]"
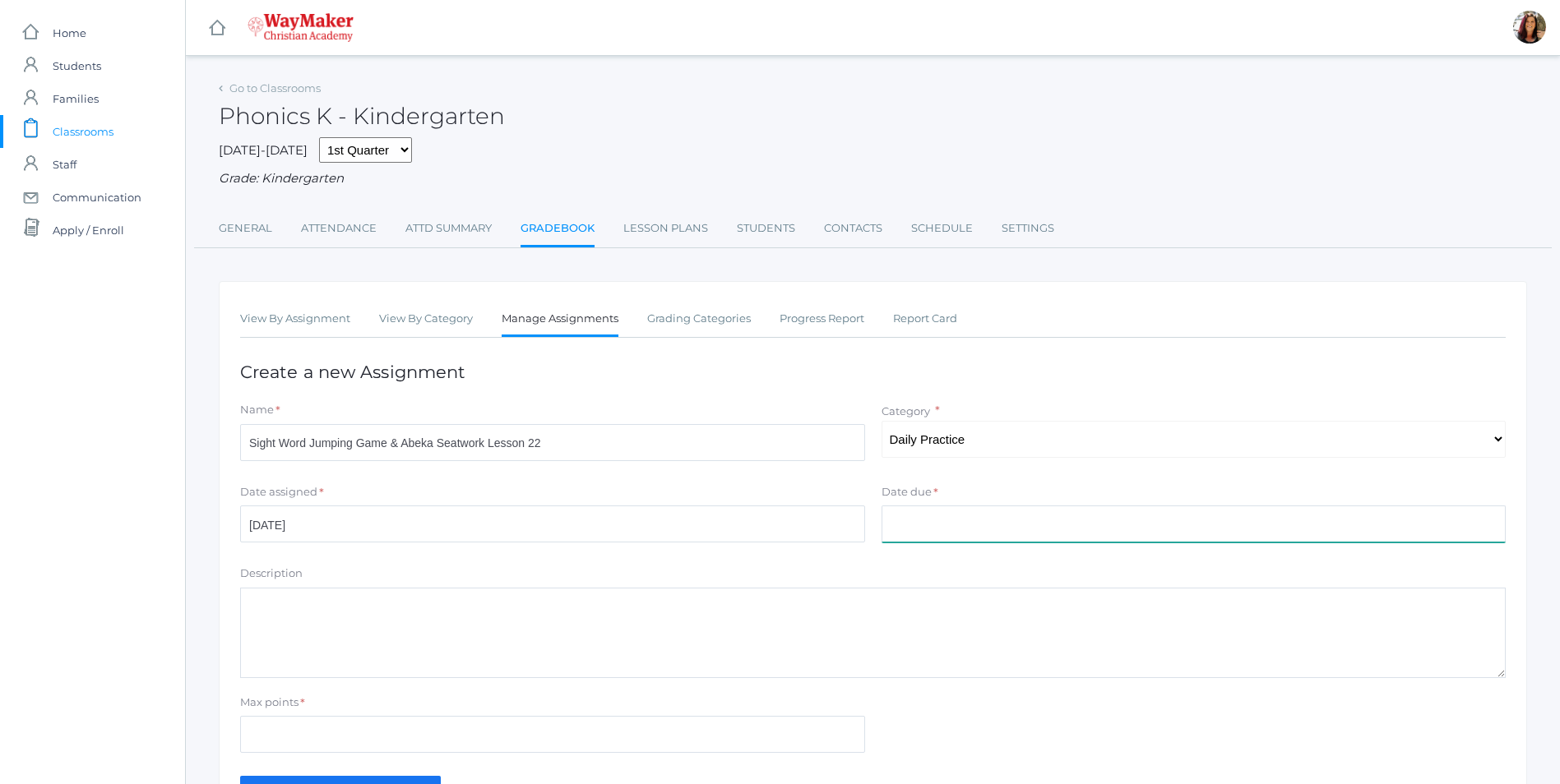
click at [966, 516] on input "Date due" at bounding box center [1194, 524] width 625 height 37
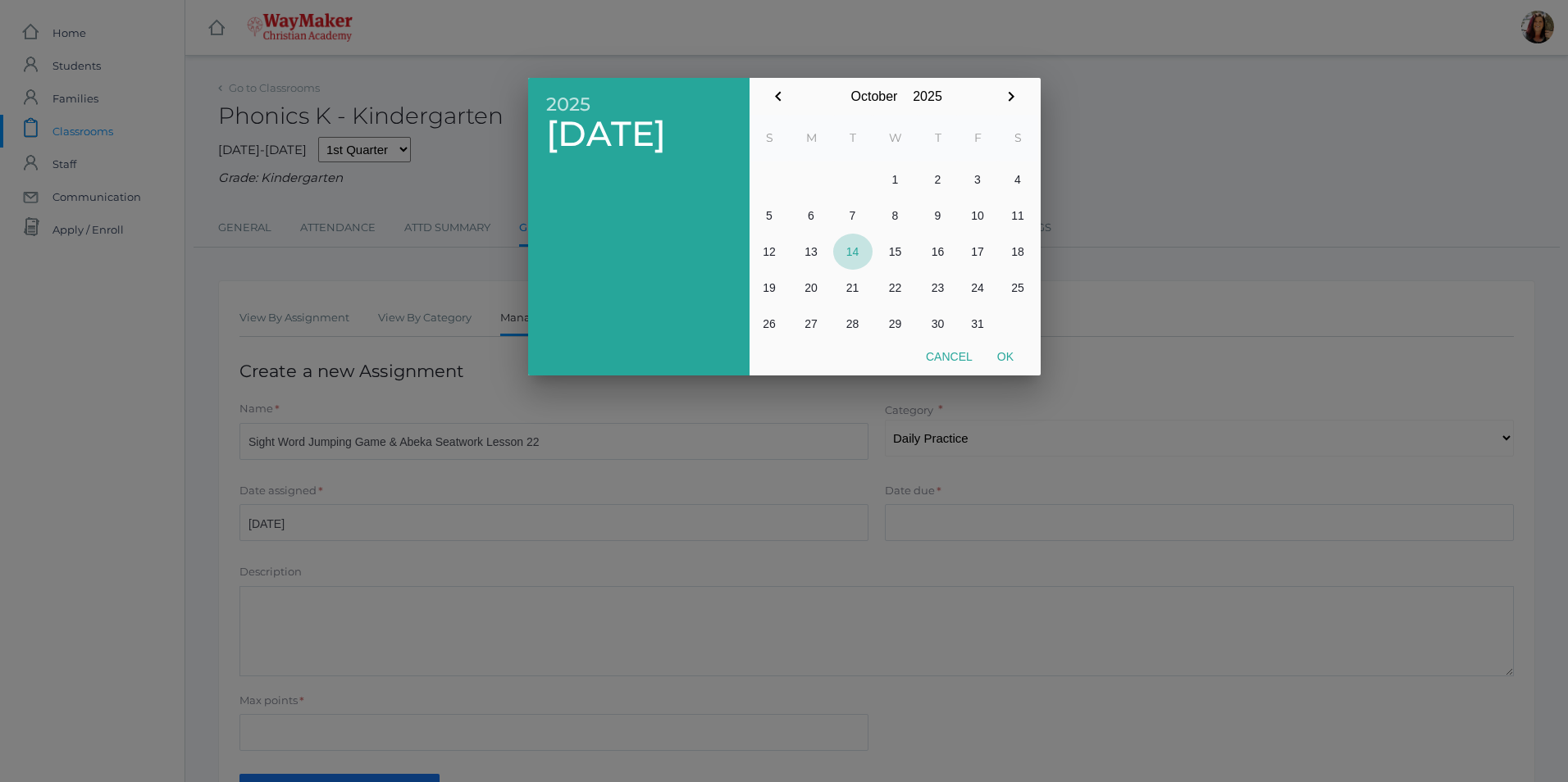
click at [850, 255] on button "14" at bounding box center [852, 252] width 39 height 36
click at [1006, 363] on button "Ok" at bounding box center [1005, 357] width 41 height 30
type input "[DATE]"
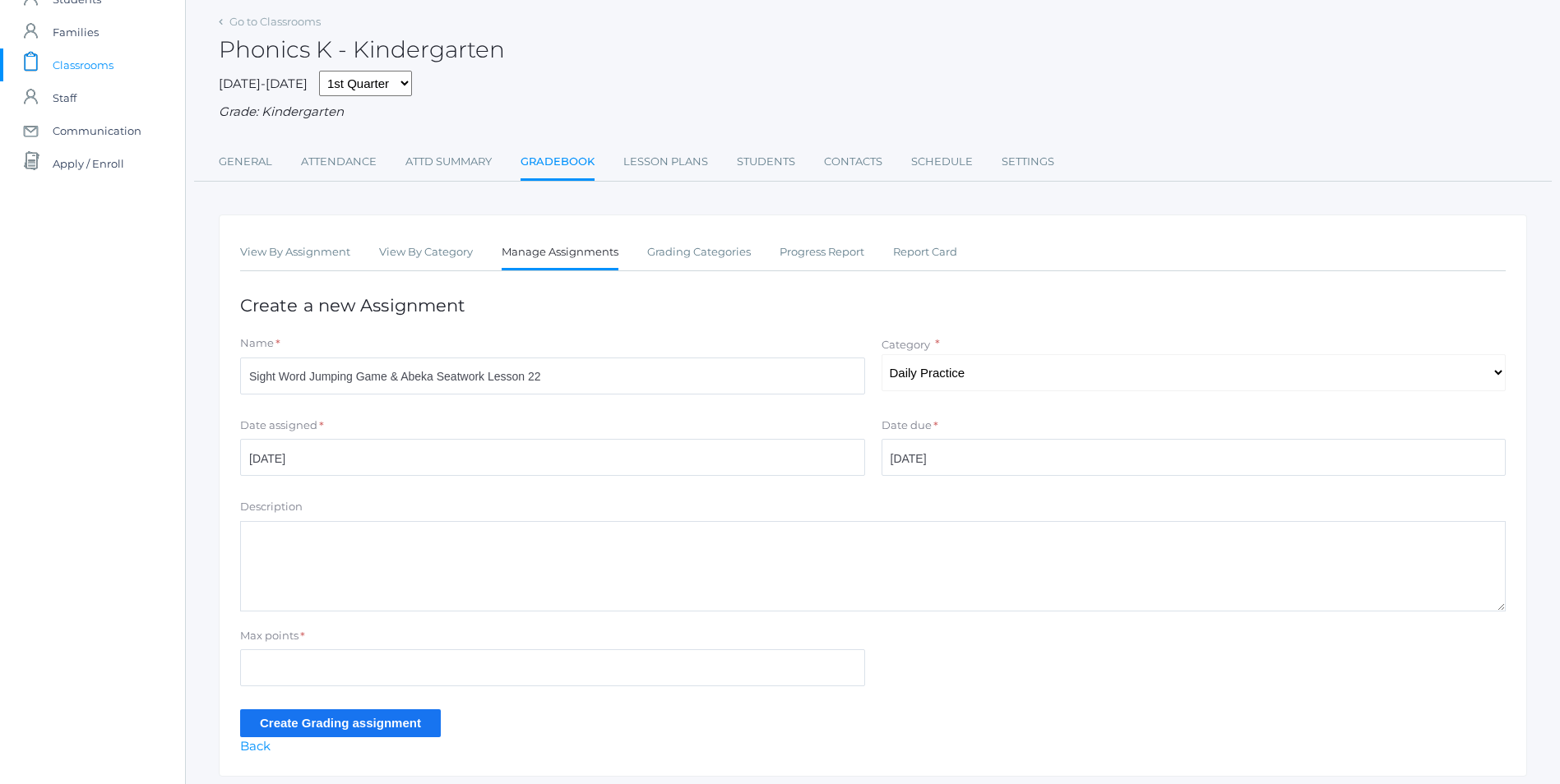
scroll to position [121, 0]
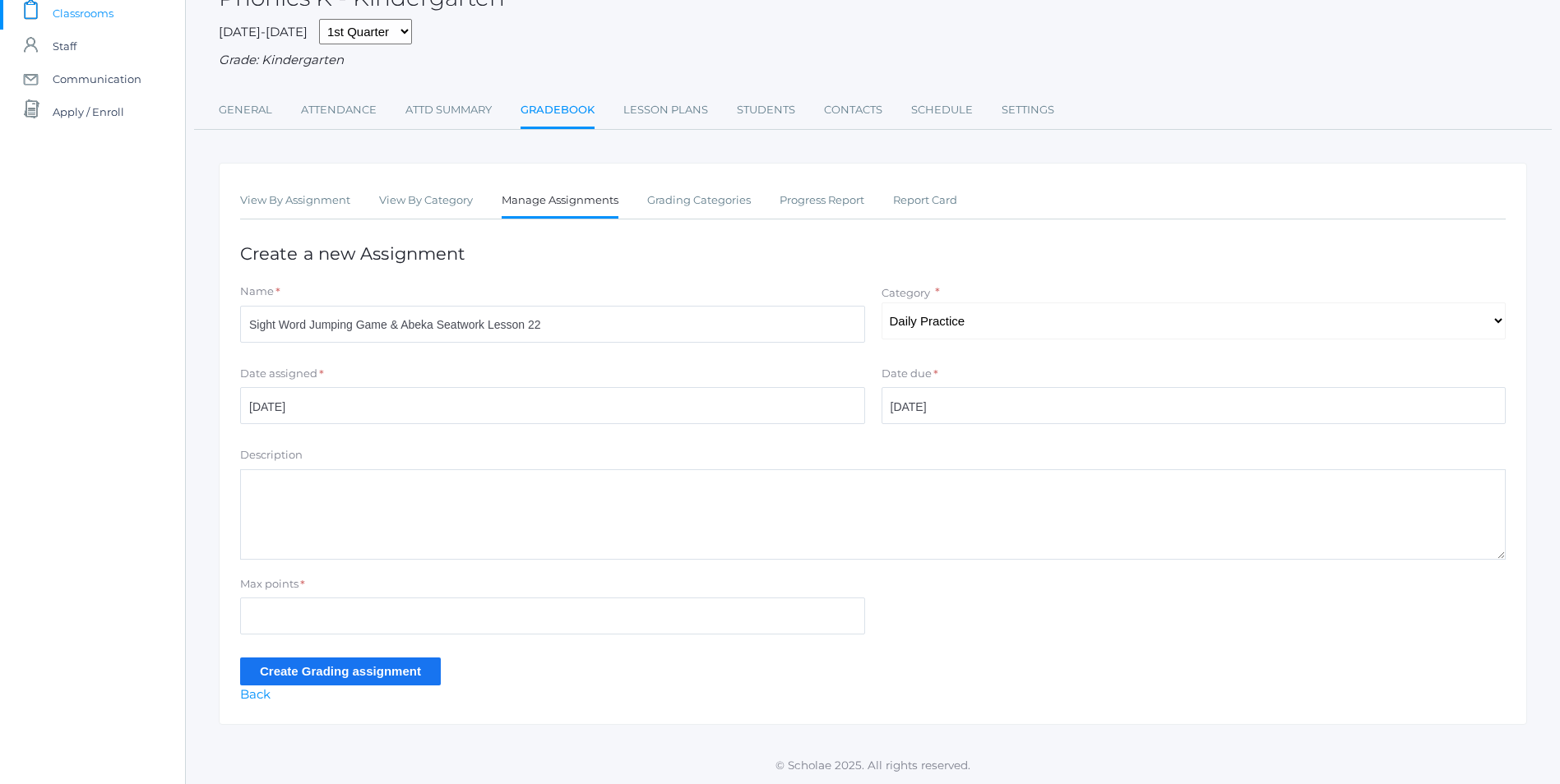
drag, startPoint x: 295, startPoint y: 505, endPoint x: 323, endPoint y: 485, distance: 34.4
click at [293, 504] on textarea "Description" at bounding box center [872, 514] width 1266 height 90
type textarea "Sign Language ABC's Vowel Sounds Song Consonant Sounds Song Review first five s…"
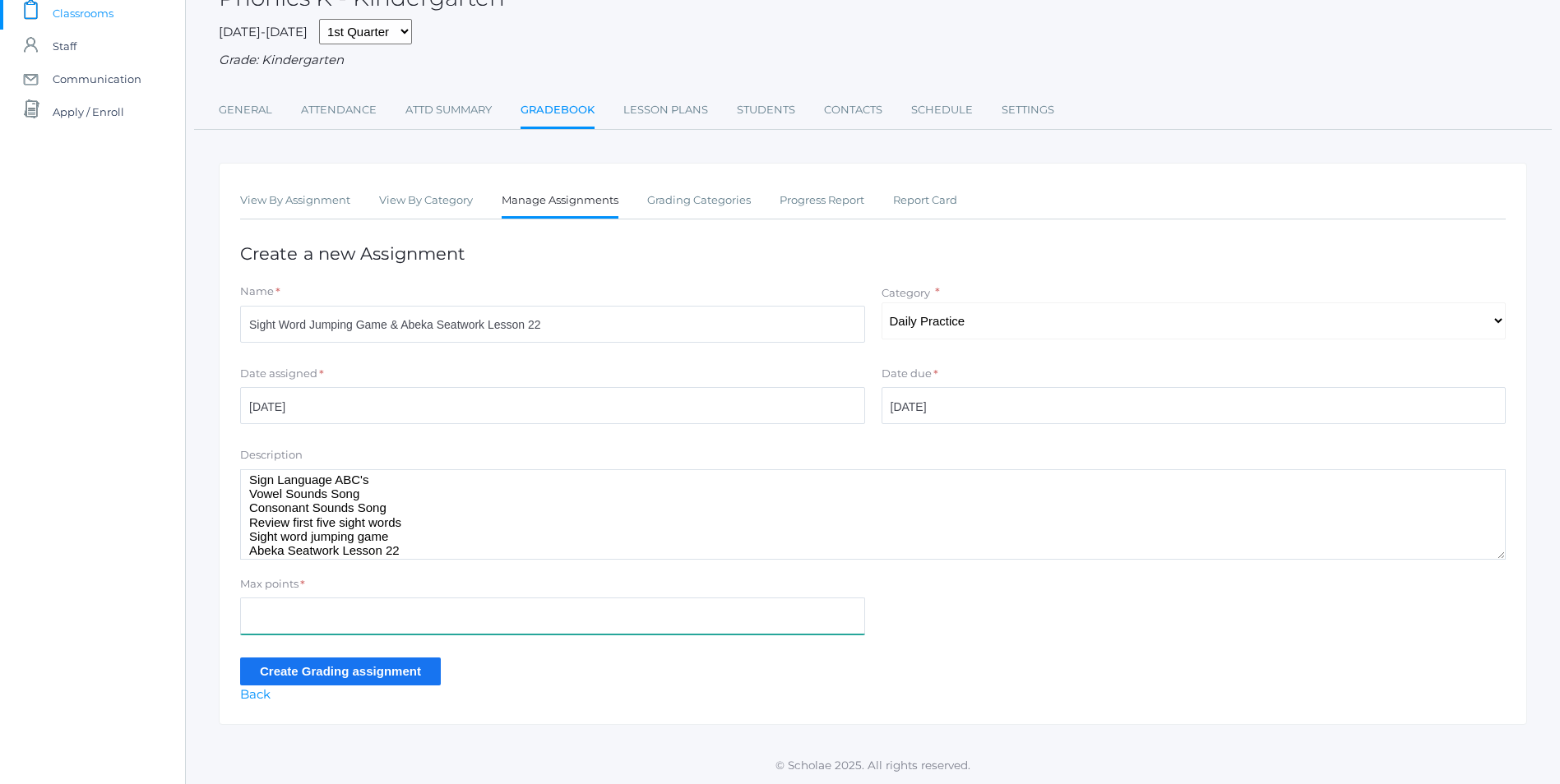
click at [375, 624] on input "Max points" at bounding box center [552, 616] width 625 height 37
type input "10"
click at [385, 669] on input "Create Grading assignment" at bounding box center [340, 671] width 201 height 27
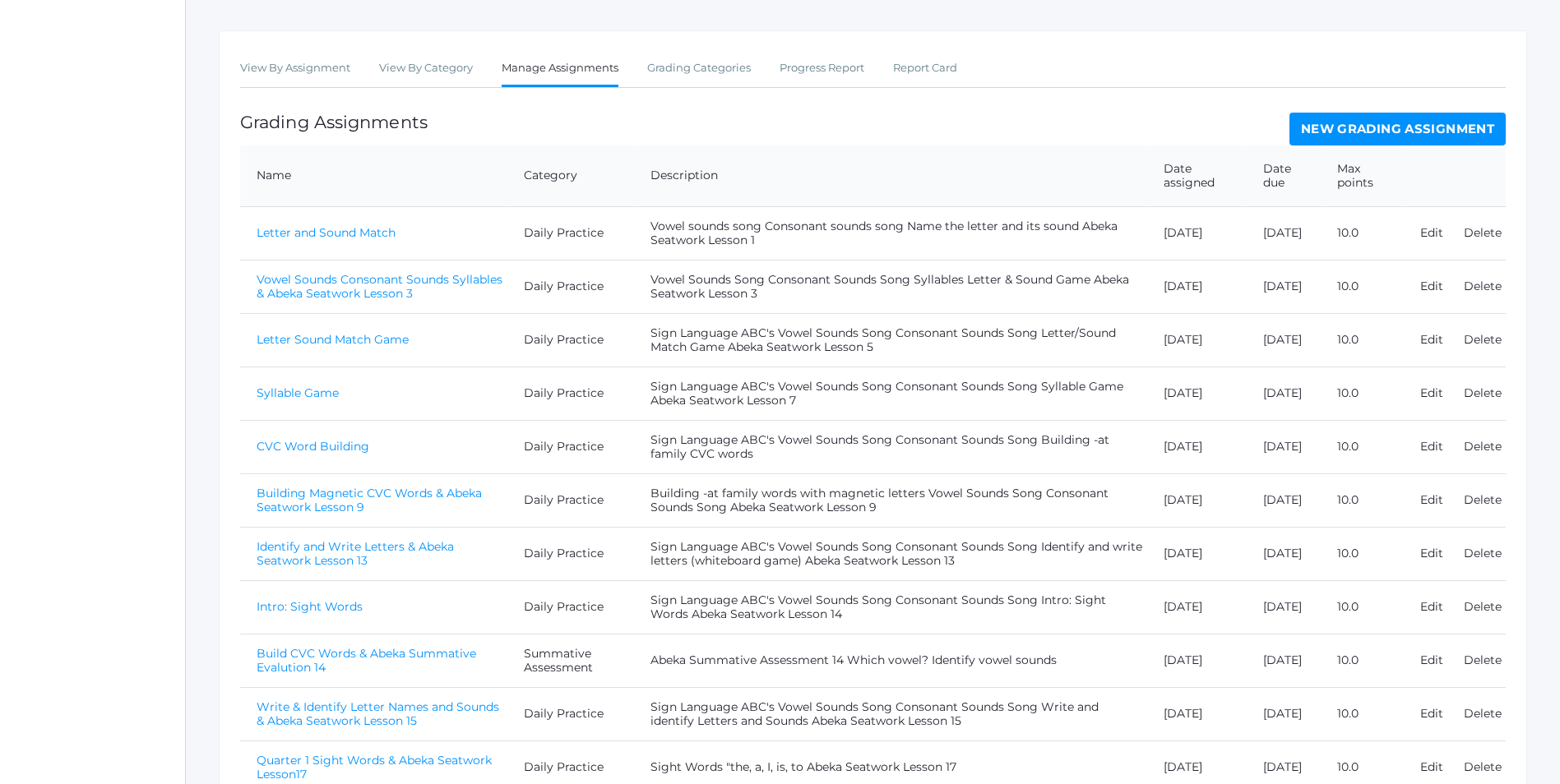
scroll to position [543, 0]
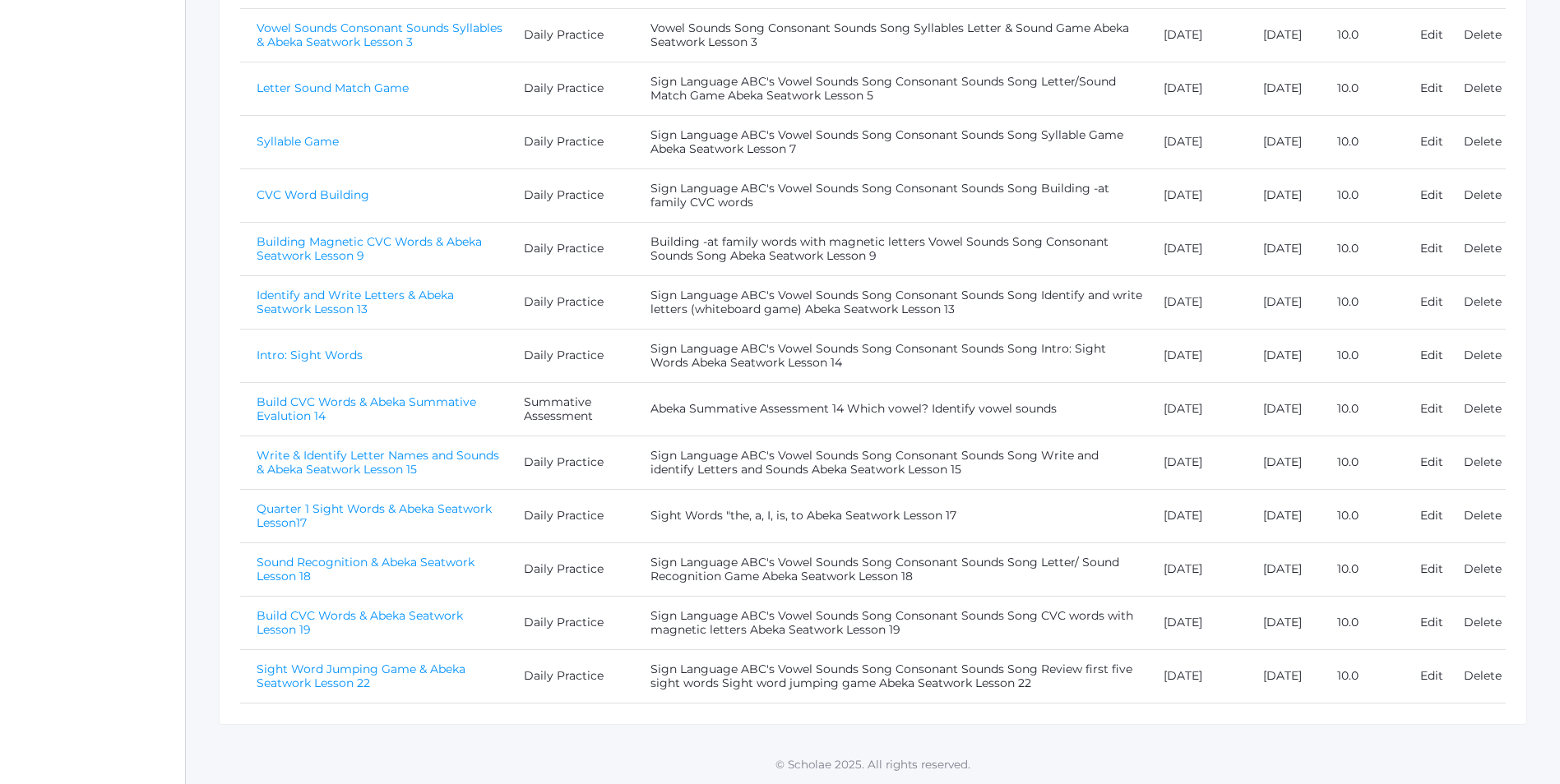
click at [405, 662] on link "Sight Word Jumping Game & Abeka Seatwork Lesson 22" at bounding box center [361, 677] width 209 height 29
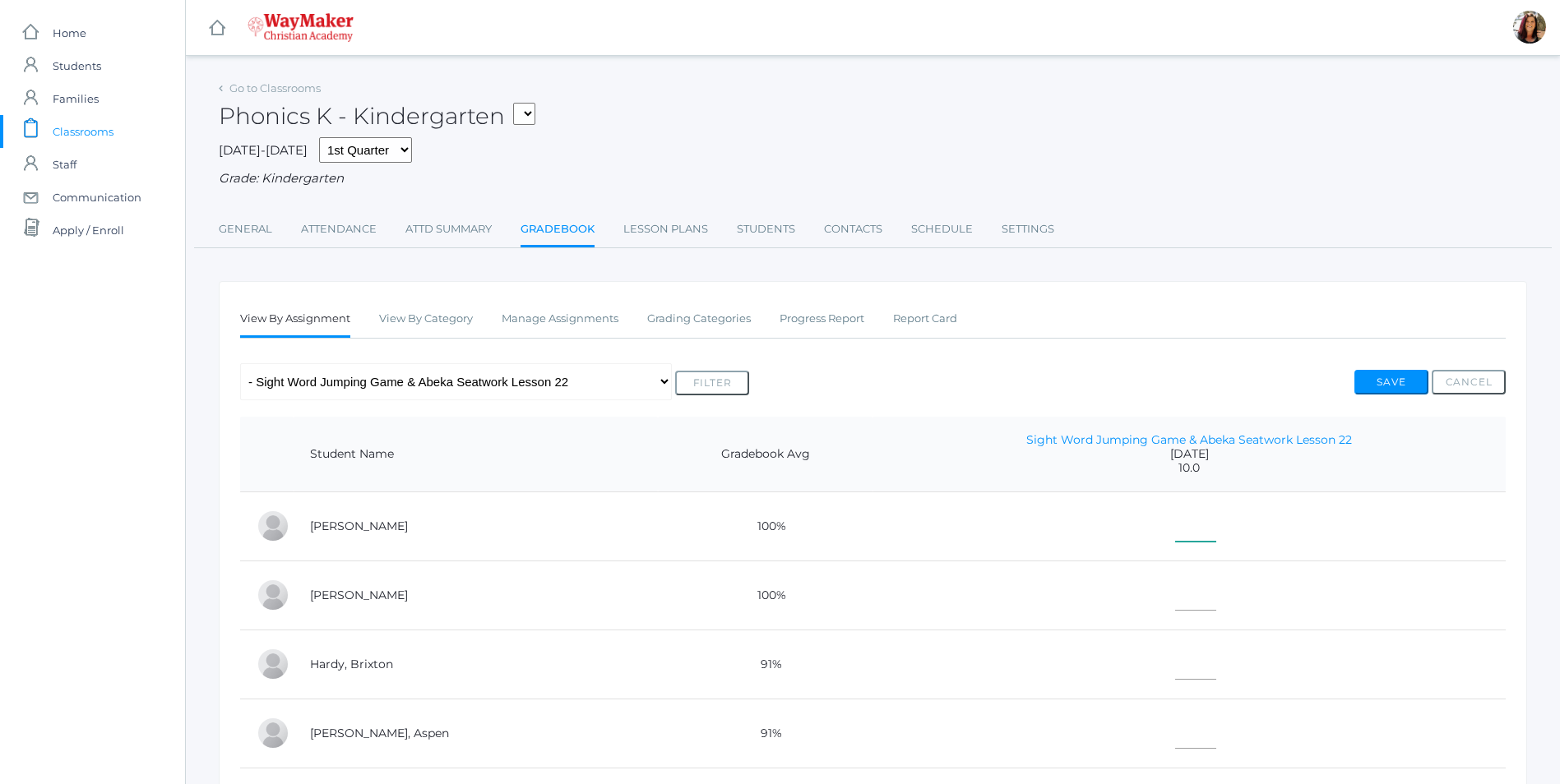
click at [1175, 542] on input"] "text" at bounding box center [1196, 523] width 41 height 37
type input"] "10"
click at [1175, 600] on input"] "text" at bounding box center [1196, 592] width 41 height 37
type input"] "10"
click at [1175, 661] on input"] "text" at bounding box center [1196, 661] width 41 height 37
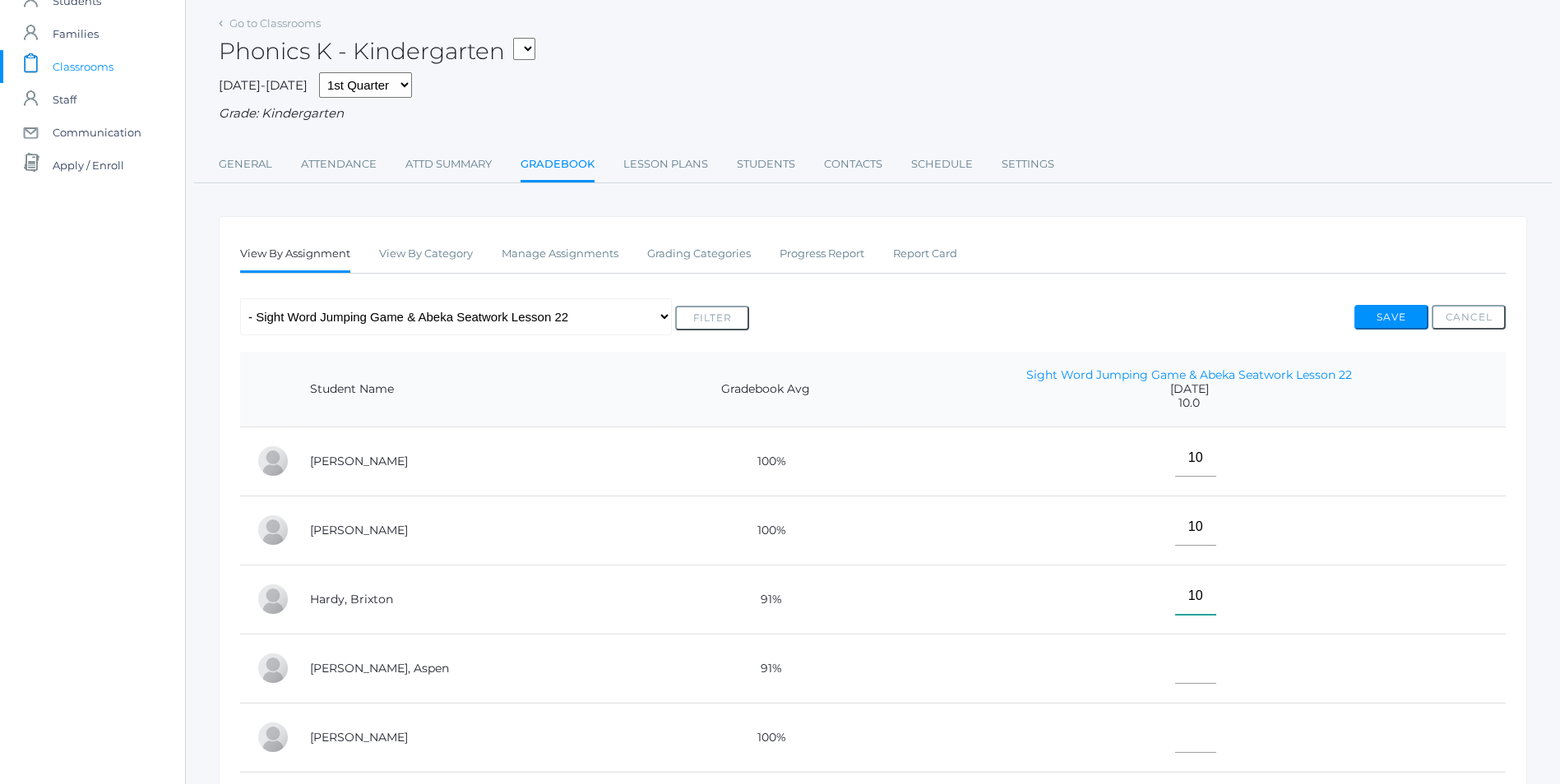
scroll to position [165, 0]
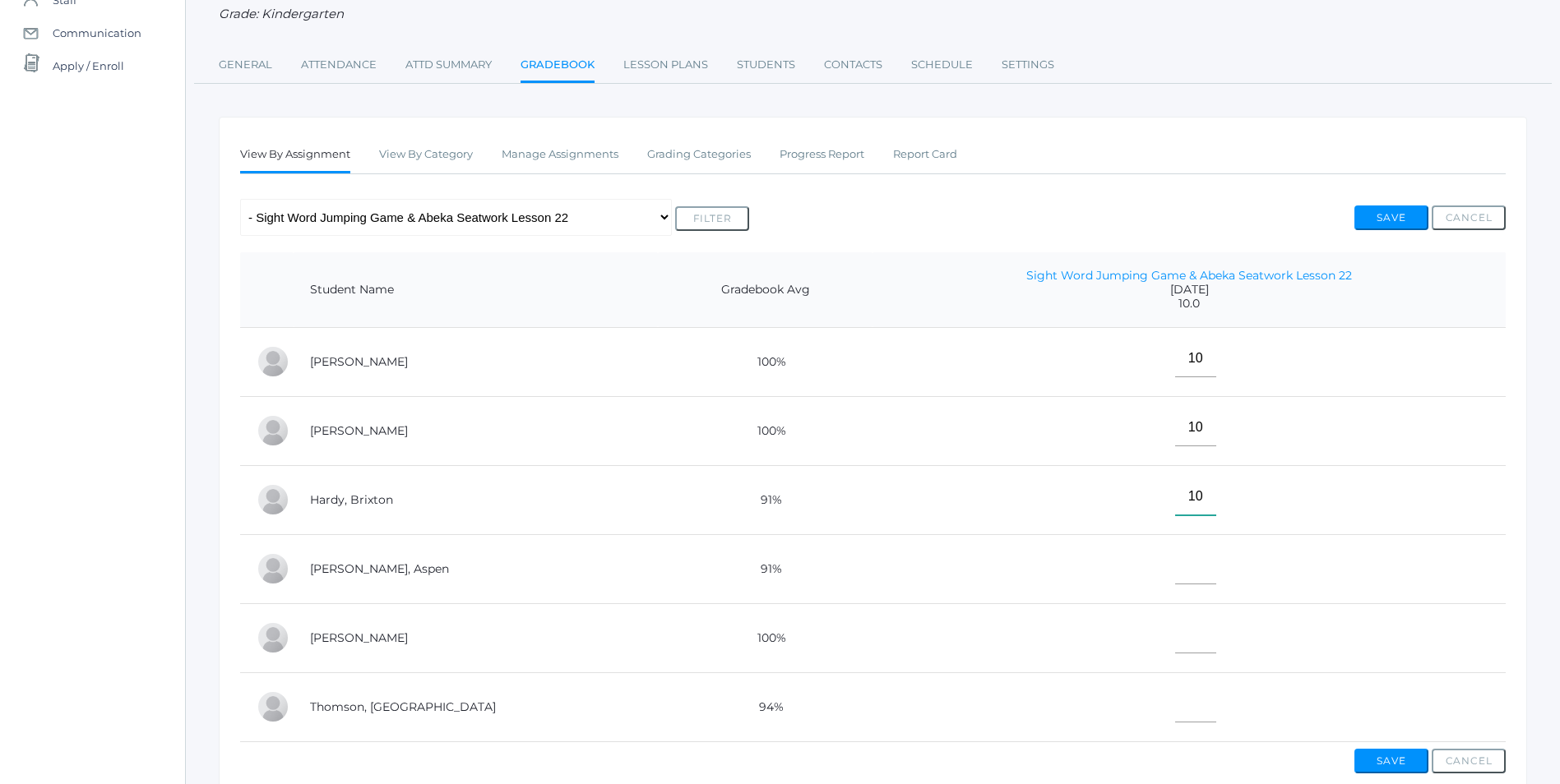
type input"] "10"
click at [1175, 563] on input"] "text" at bounding box center [1196, 566] width 41 height 37
type input"] "E"
click at [1175, 646] on input"] "text" at bounding box center [1196, 635] width 41 height 37
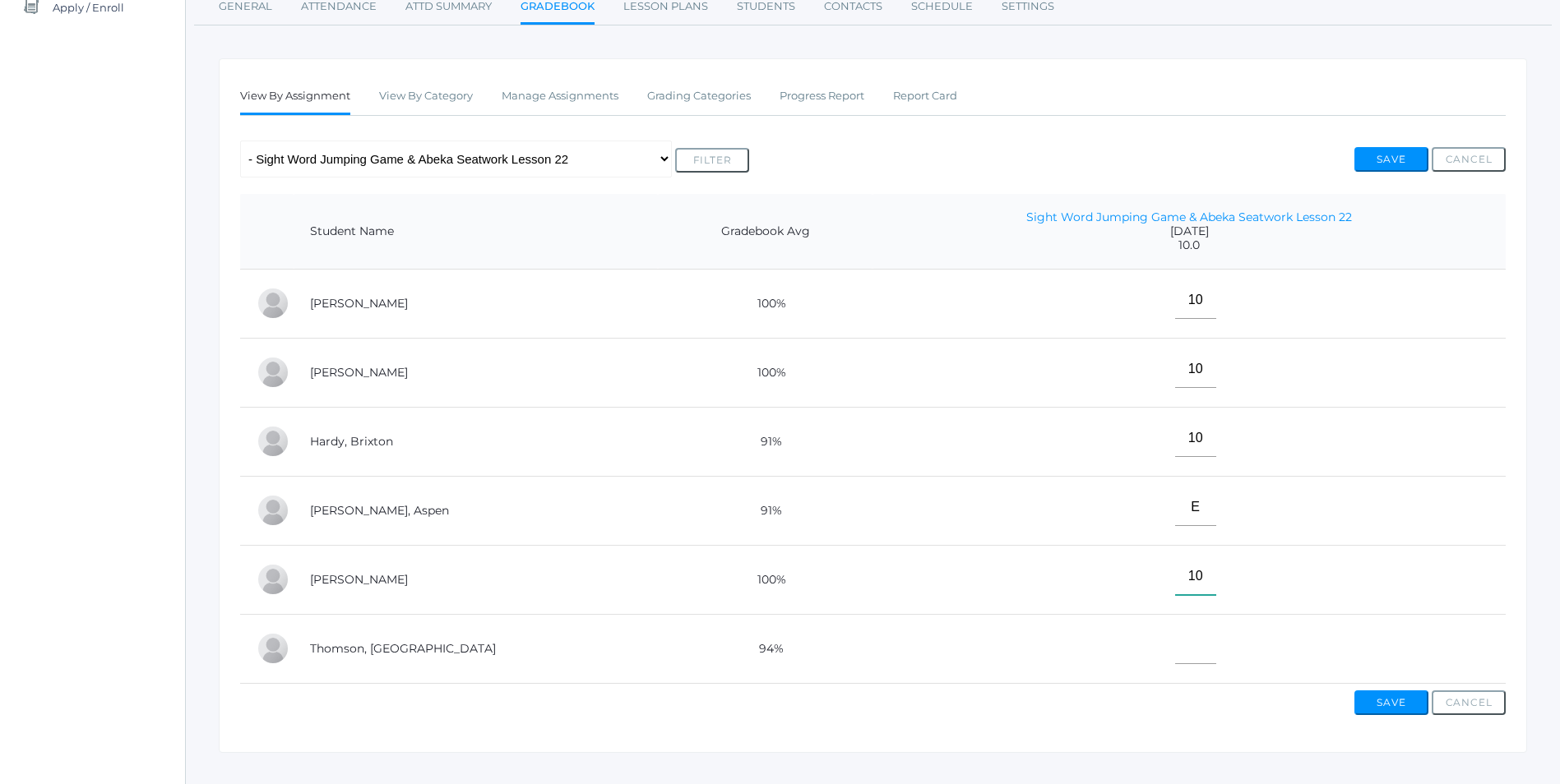
scroll to position [265, 0]
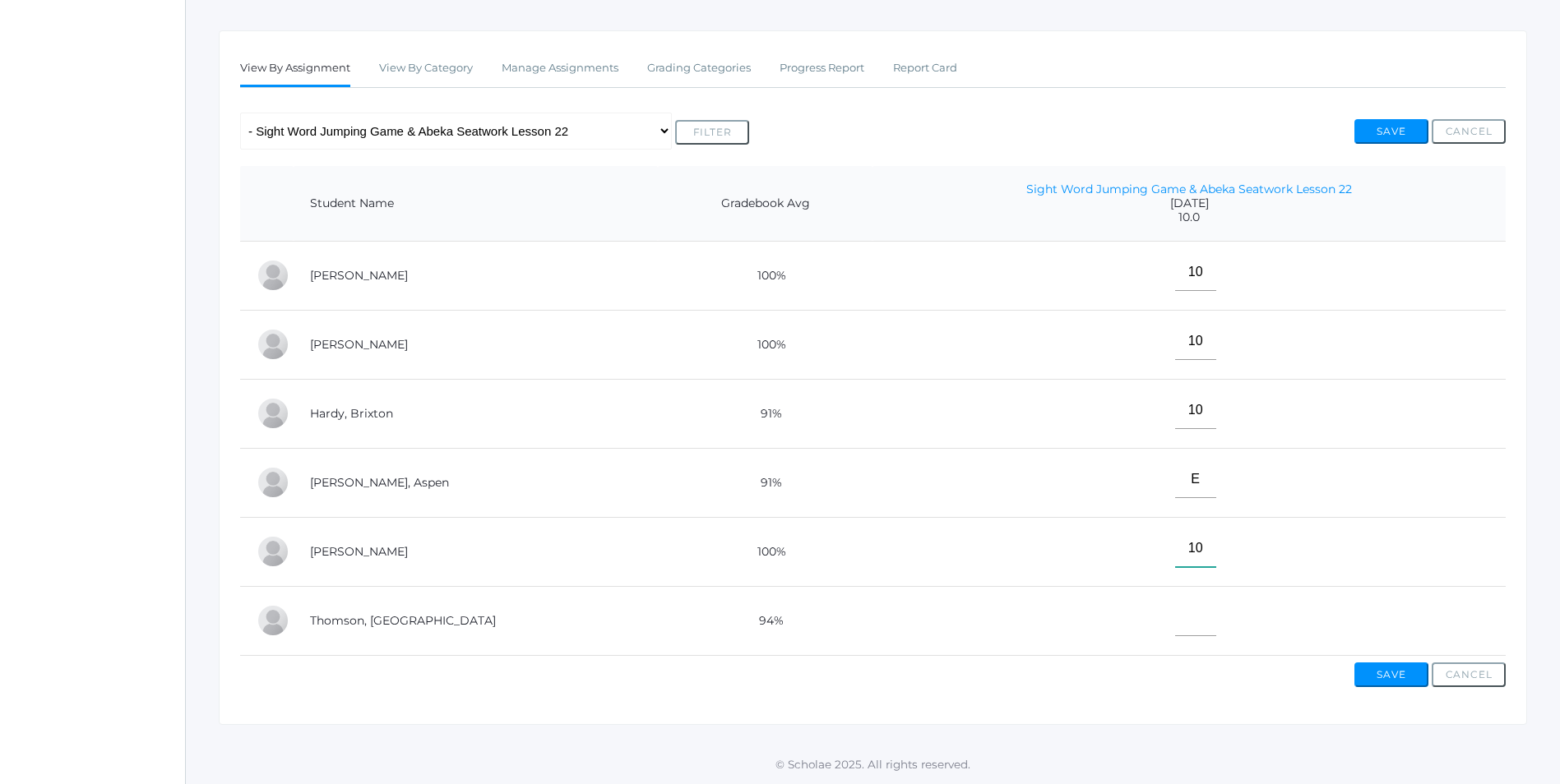
type input"] "10"
click at [1175, 610] on input"] "text" at bounding box center [1196, 618] width 41 height 37
type input"] "10"
click at [1399, 677] on button "Save" at bounding box center [1391, 675] width 74 height 25
